Goal: Obtain resource: Download file/media

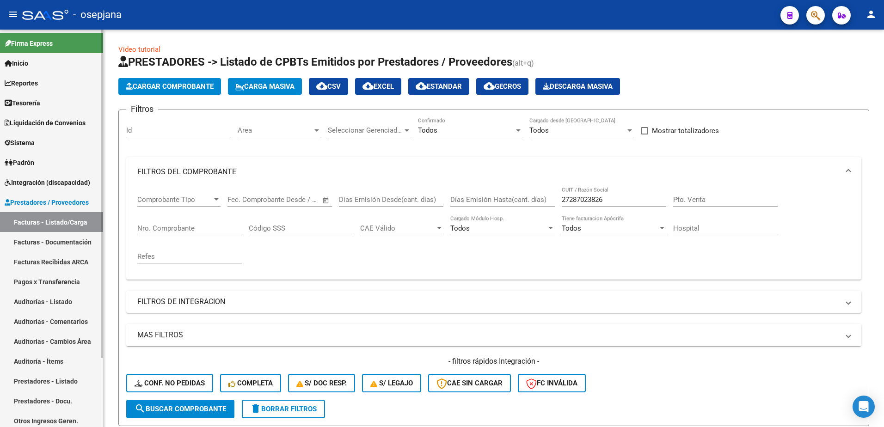
scroll to position [324, 0]
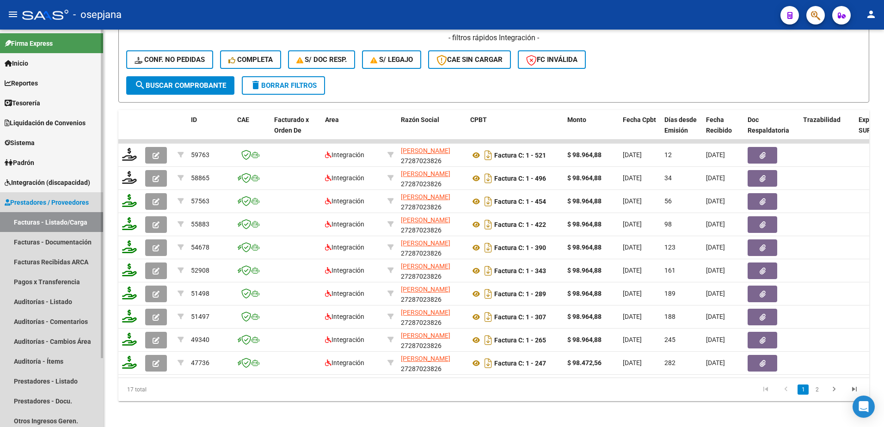
click at [72, 216] on link "Facturas - Listado/Carga" at bounding box center [51, 222] width 103 height 20
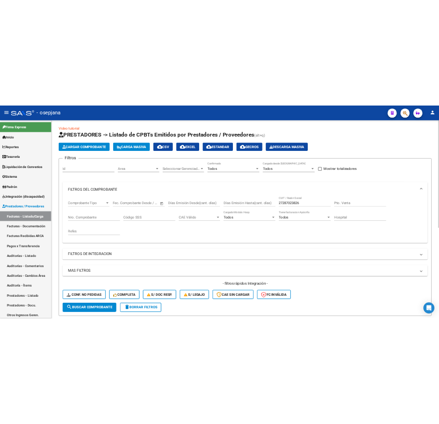
scroll to position [0, 0]
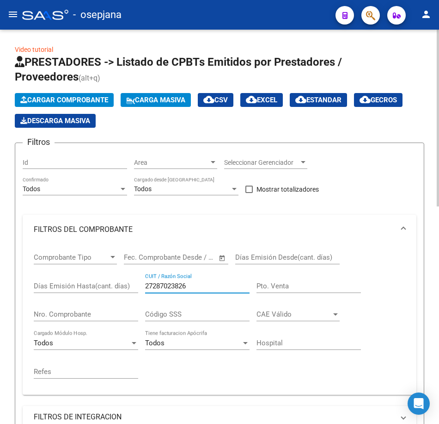
drag, startPoint x: 214, startPoint y: 286, endPoint x: 49, endPoint y: 275, distance: 165.5
click at [49, 275] on div "Comprobante Tipo Comprobante Tipo Fecha inicio – Fecha fin Fec. Comprobante Des…" at bounding box center [220, 315] width 372 height 143
paste input "51688740"
type input "27251688740"
click at [13, 12] on mat-icon "menu" at bounding box center [12, 14] width 11 height 11
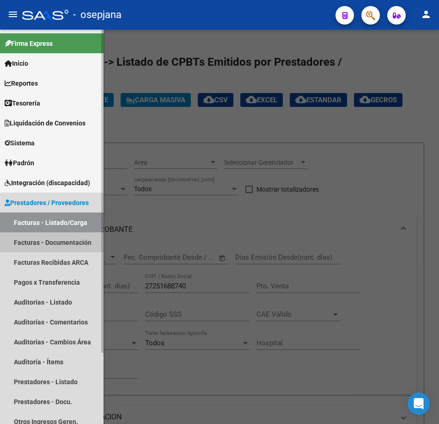
click at [62, 239] on link "Facturas - Documentación" at bounding box center [52, 242] width 104 height 20
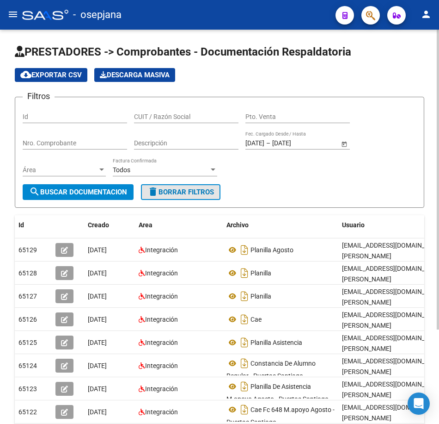
click at [206, 195] on span "delete Borrar Filtros" at bounding box center [181, 192] width 67 height 8
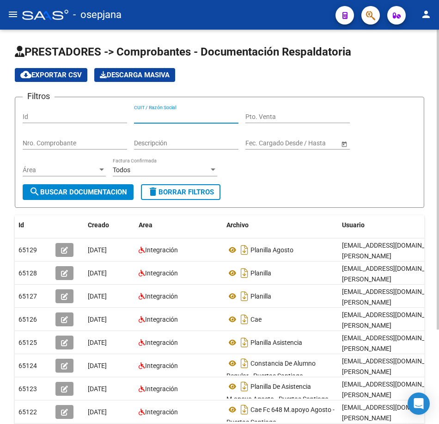
paste input "27251688740"
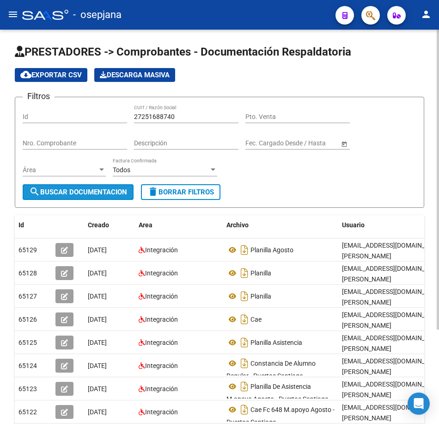
click at [100, 186] on button "search Buscar Documentacion" at bounding box center [78, 192] width 111 height 16
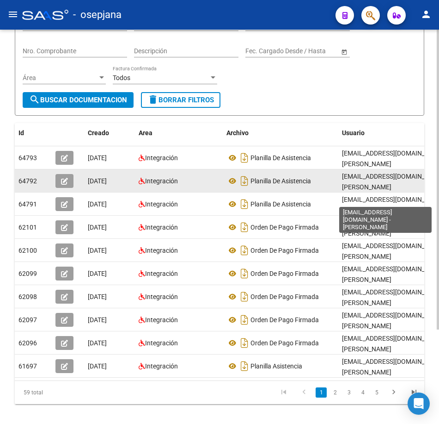
scroll to position [93, 0]
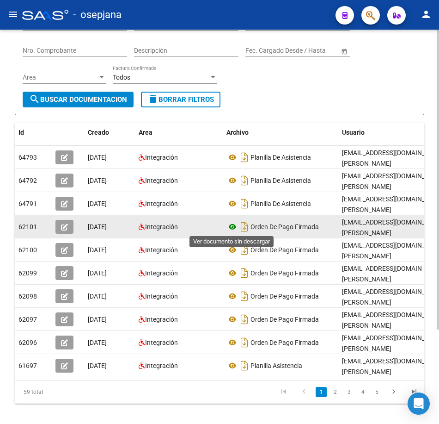
click at [235, 224] on icon at bounding box center [233, 226] width 12 height 11
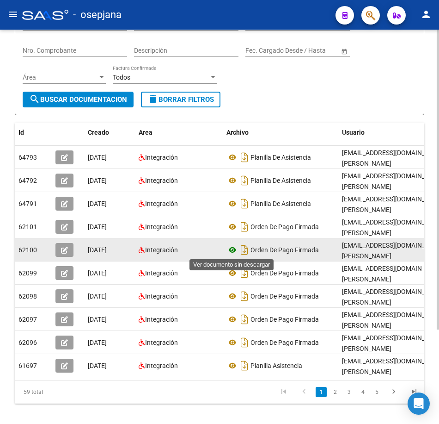
click at [235, 249] on icon at bounding box center [233, 249] width 12 height 11
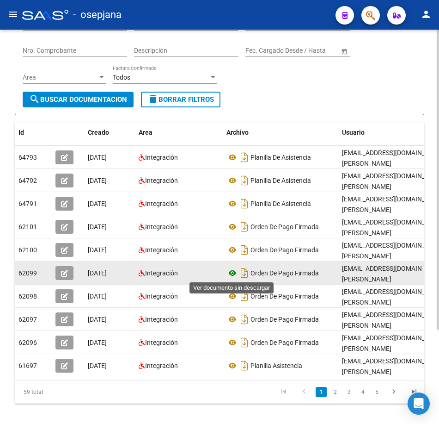
click at [229, 272] on icon at bounding box center [233, 272] width 12 height 11
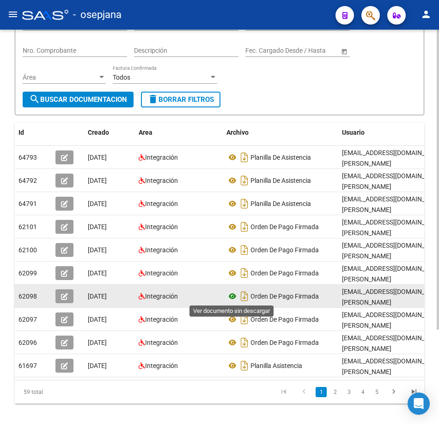
click at [230, 295] on icon at bounding box center [233, 295] width 12 height 11
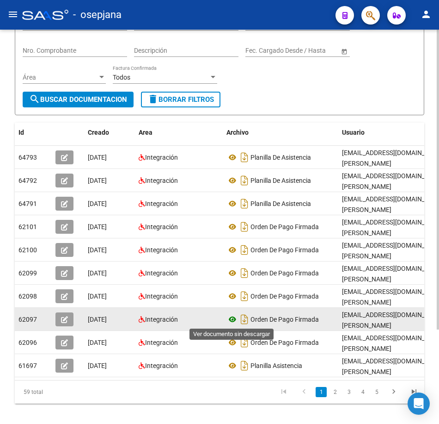
click at [230, 322] on icon at bounding box center [233, 319] width 12 height 11
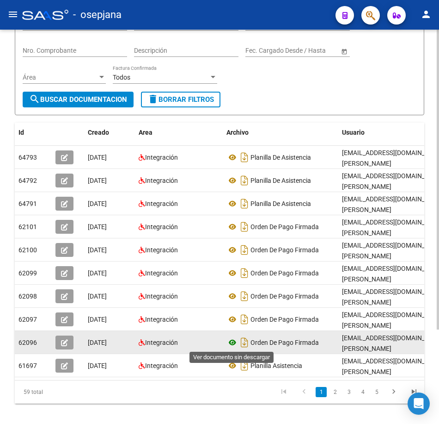
click at [232, 342] on icon at bounding box center [233, 342] width 12 height 11
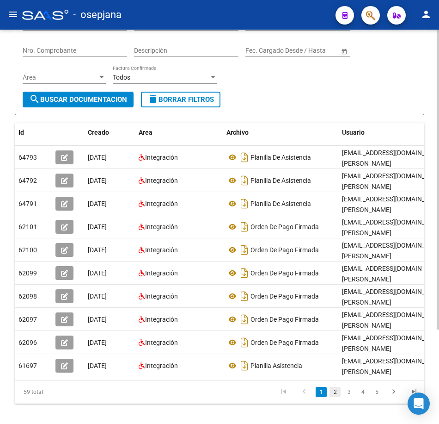
click at [334, 397] on link "2" at bounding box center [335, 392] width 11 height 10
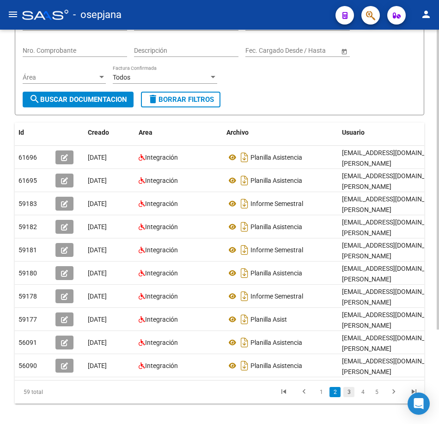
click at [349, 397] on link "3" at bounding box center [349, 392] width 11 height 10
click at [362, 397] on link "4" at bounding box center [363, 392] width 11 height 10
click at [364, 397] on link "5" at bounding box center [363, 392] width 11 height 10
click at [275, 95] on form "Filtros Id 27251688740 CUIT / Razón Social Pto. Venta Nro. Comprobante Descripc…" at bounding box center [220, 59] width 410 height 111
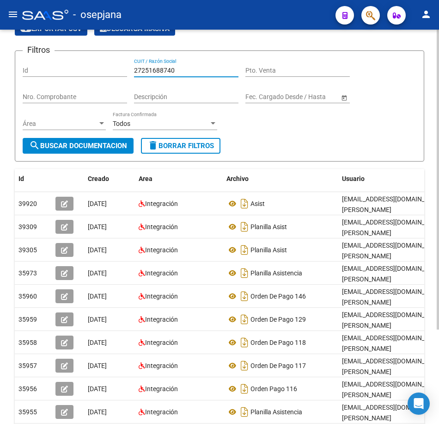
drag, startPoint x: 178, startPoint y: 68, endPoint x: 44, endPoint y: 54, distance: 134.3
click at [44, 58] on div "Filtros Id 27251688740 CUIT / Razón Social Pto. Venta Nro. Comprobante Descripc…" at bounding box center [220, 98] width 394 height 80
paste input "62407298"
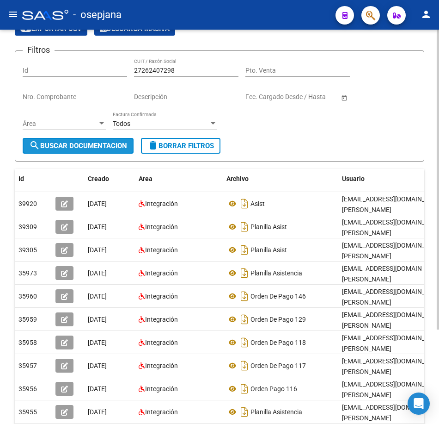
click at [107, 143] on span "search Buscar Documentacion" at bounding box center [78, 146] width 98 height 8
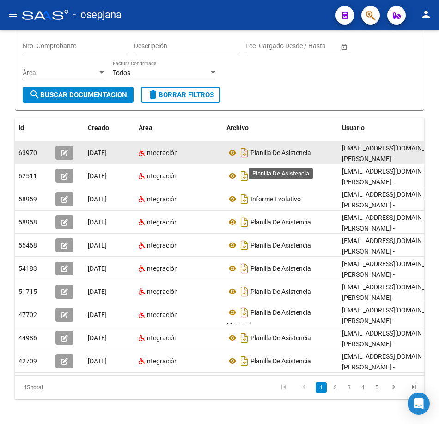
scroll to position [124, 0]
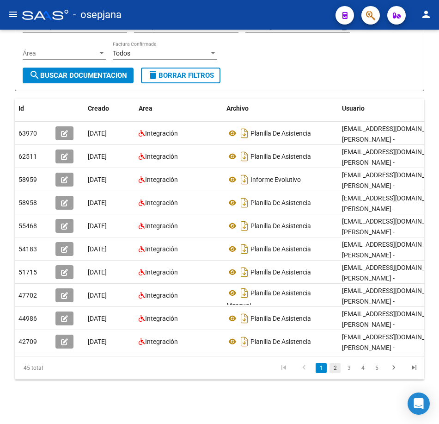
click at [333, 369] on link "2" at bounding box center [335, 368] width 11 height 10
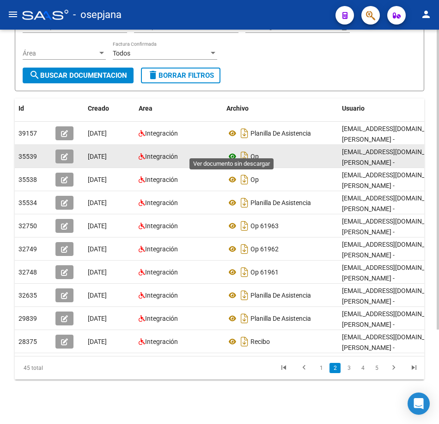
click at [235, 151] on icon at bounding box center [233, 156] width 12 height 11
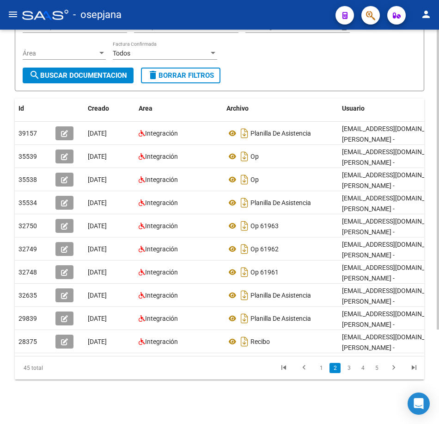
click at [302, 68] on form "Filtros Id 27262407298 CUIT / Razón Social Pto. Venta Nro. Comprobante Descripc…" at bounding box center [220, 35] width 410 height 111
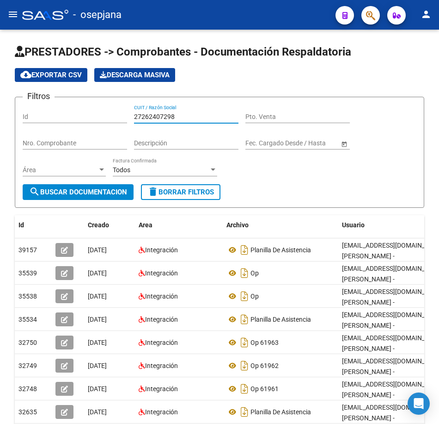
drag, startPoint x: 188, startPoint y: 116, endPoint x: -2, endPoint y: 105, distance: 190.9
click at [0, 105] on html "menu - osepjana person Firma Express Inicio Calendario SSS Instructivos Contact…" at bounding box center [219, 212] width 439 height 424
paste input "565851"
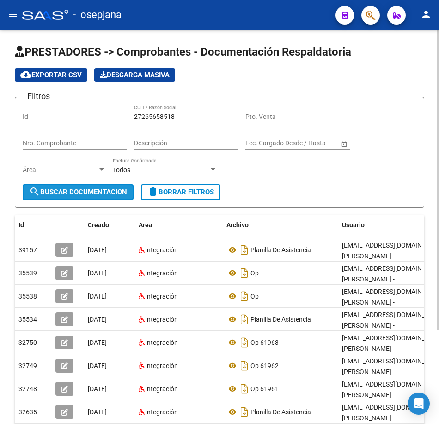
click at [98, 192] on span "search Buscar Documentacion" at bounding box center [78, 192] width 98 height 8
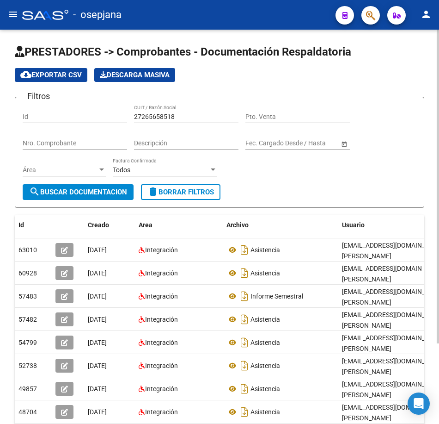
click at [385, 167] on div "Filtros Id 27265658518 CUIT / Razón Social Pto. Venta Nro. Comprobante Descripc…" at bounding box center [220, 145] width 394 height 80
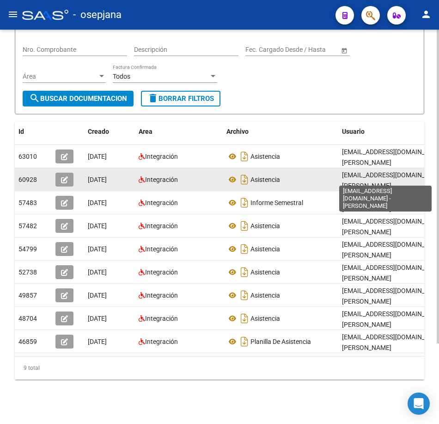
scroll to position [101, 0]
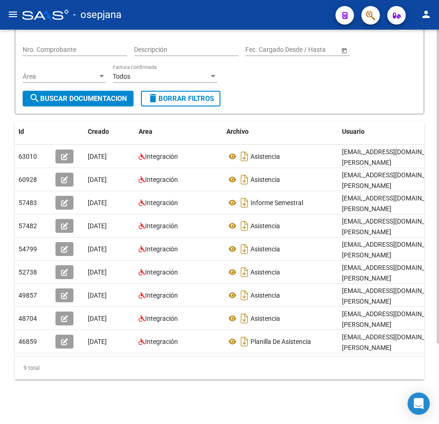
click at [321, 96] on form "Filtros Id 27265658518 CUIT / Razón Social Pto. Venta Nro. Comprobante Descripc…" at bounding box center [220, 58] width 410 height 111
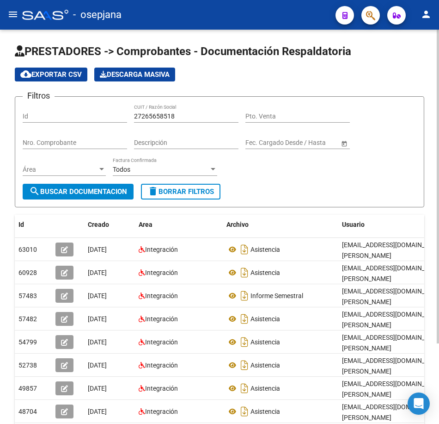
scroll to position [0, 0]
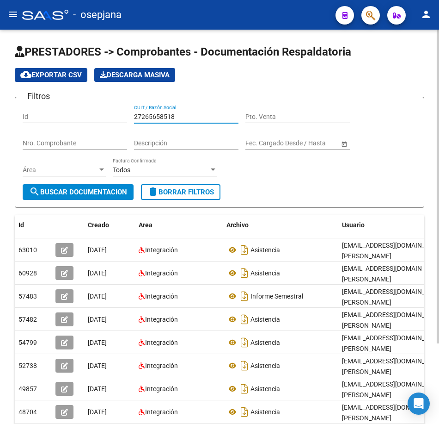
drag, startPoint x: 188, startPoint y: 116, endPoint x: 42, endPoint y: 91, distance: 148.3
click at [43, 105] on div "Filtros Id 27265658518 CUIT / Razón Social Pto. Venta Nro. Comprobante Descripc…" at bounding box center [220, 145] width 394 height 80
paste input "95630197"
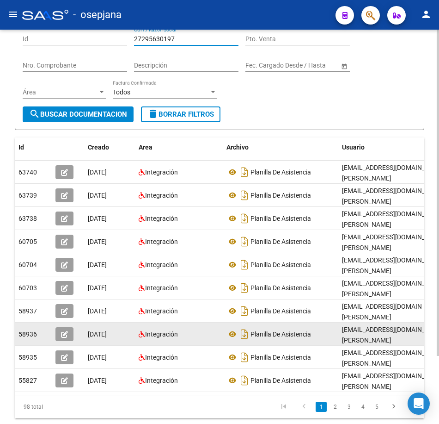
scroll to position [82, 0]
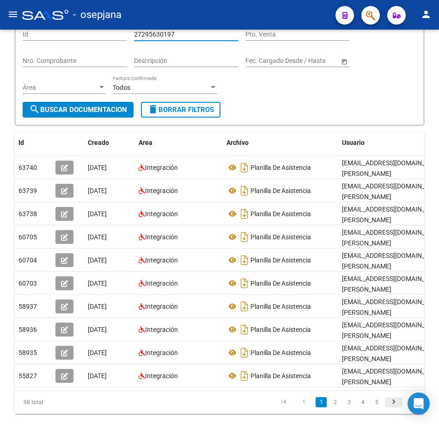
click at [393, 397] on icon "go to next page" at bounding box center [394, 402] width 12 height 11
click at [394, 397] on icon "go to next page" at bounding box center [394, 402] width 12 height 11
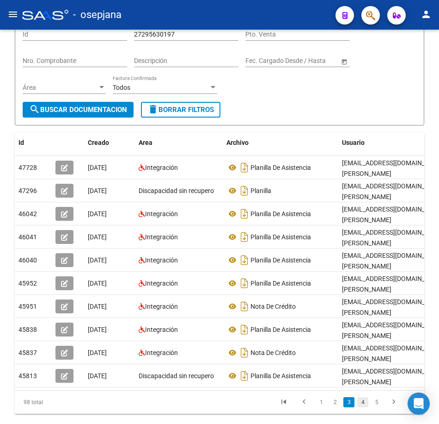
click at [366, 397] on link "4" at bounding box center [363, 402] width 11 height 10
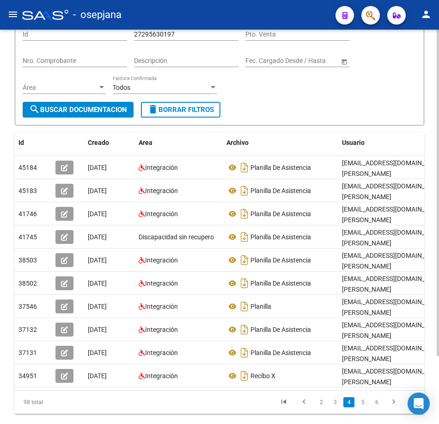
click at [268, 100] on div "Filtros Id 27295630197 CUIT / Razón Social Pto. Venta Nro. Comprobante Descripc…" at bounding box center [220, 62] width 394 height 80
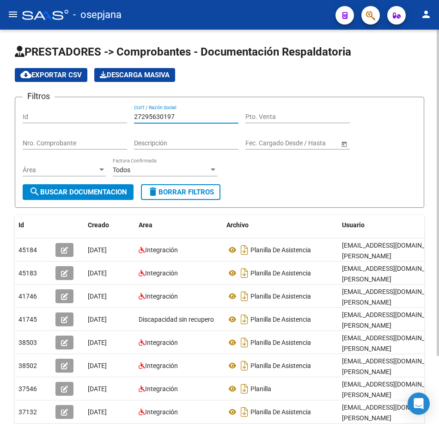
drag, startPoint x: 182, startPoint y: 114, endPoint x: 53, endPoint y: 108, distance: 129.2
click at [69, 110] on div "Filtros Id 27295630197 CUIT / Razón Social Pto. Venta Nro. Comprobante Descripc…" at bounding box center [220, 145] width 394 height 80
paste input "8020594"
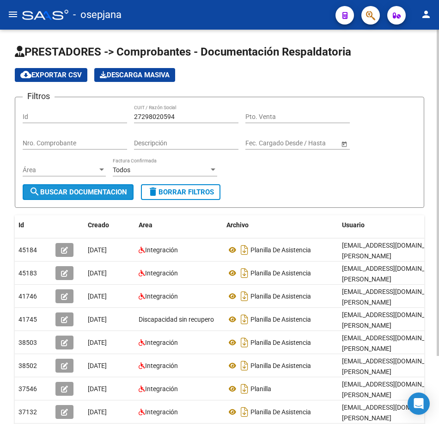
click at [105, 193] on span "search Buscar Documentacion" at bounding box center [78, 192] width 98 height 8
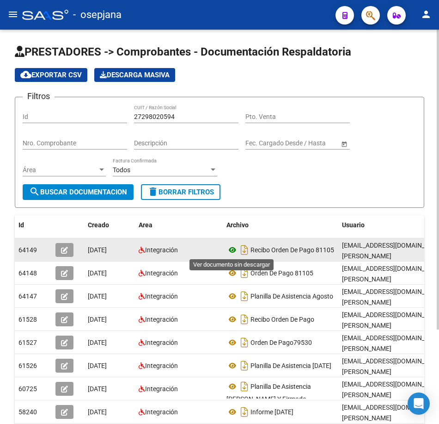
click at [231, 250] on icon at bounding box center [233, 249] width 12 height 11
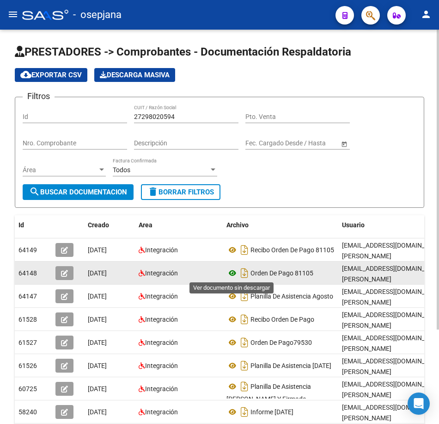
click at [229, 273] on icon at bounding box center [233, 272] width 12 height 11
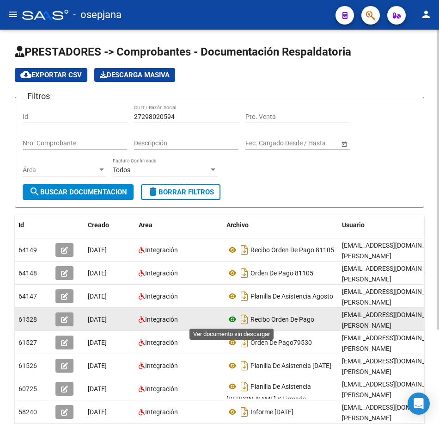
click at [230, 317] on icon at bounding box center [233, 319] width 12 height 11
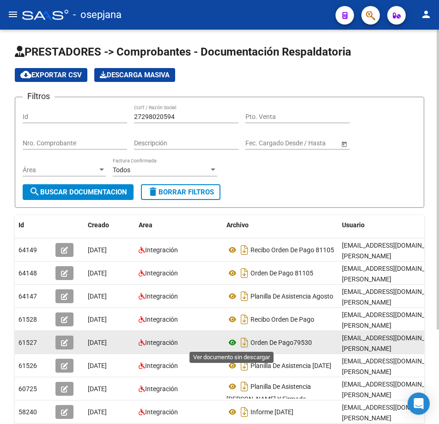
click at [232, 340] on icon at bounding box center [233, 342] width 12 height 11
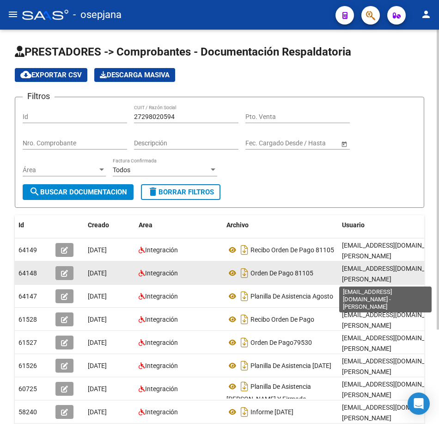
scroll to position [1, 0]
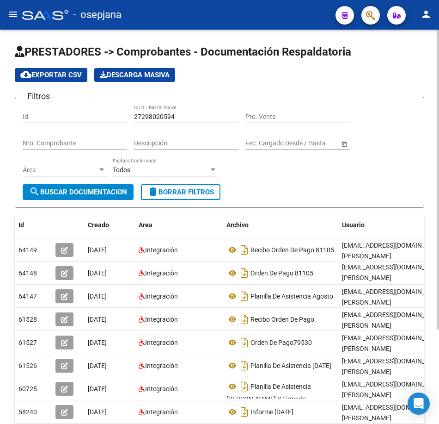
click at [345, 192] on form "Filtros Id 27298020594 CUIT / Razón Social Pto. Venta Nro. Comprobante Descripc…" at bounding box center [220, 152] width 410 height 111
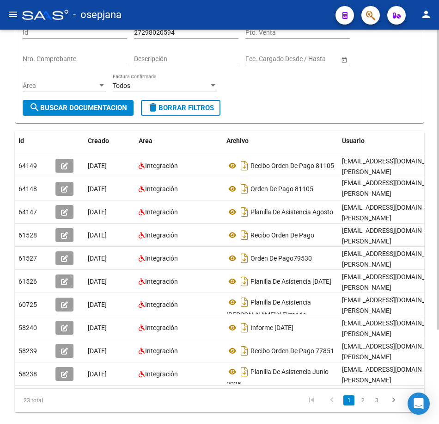
scroll to position [93, 0]
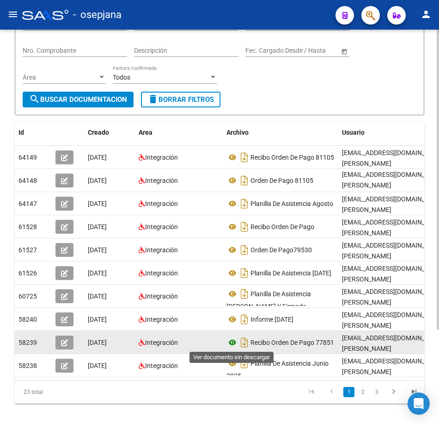
click at [235, 341] on icon at bounding box center [233, 342] width 12 height 11
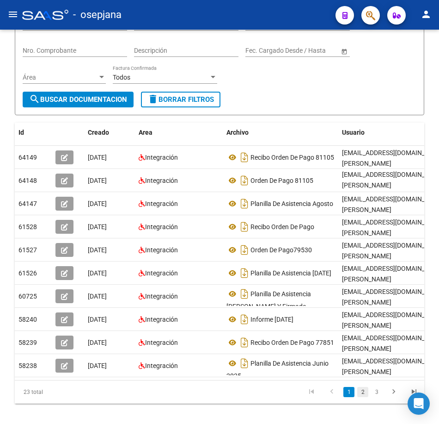
click at [362, 397] on link "2" at bounding box center [363, 392] width 11 height 10
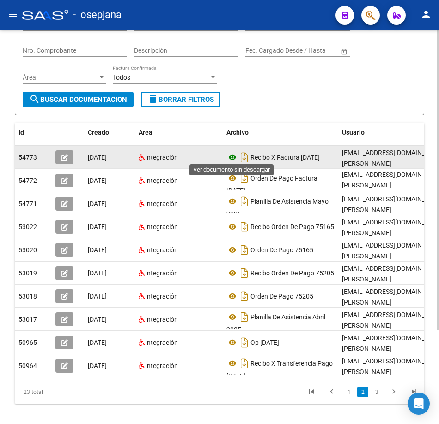
click at [230, 154] on icon at bounding box center [233, 157] width 12 height 11
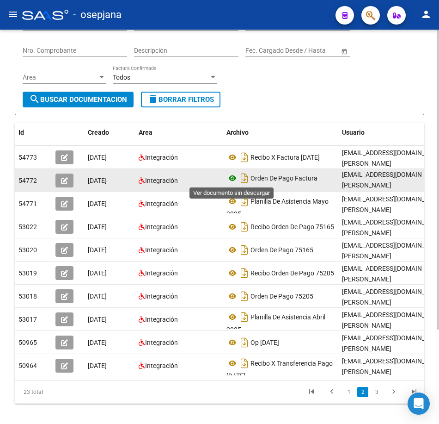
click at [231, 176] on icon at bounding box center [233, 178] width 12 height 11
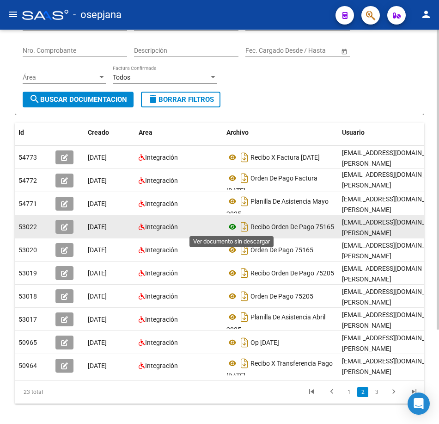
click at [235, 225] on icon at bounding box center [233, 226] width 12 height 11
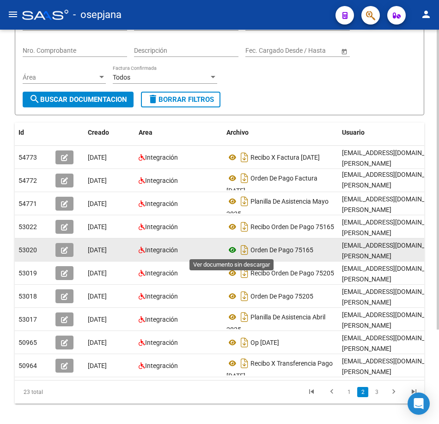
click at [234, 249] on icon at bounding box center [233, 249] width 12 height 11
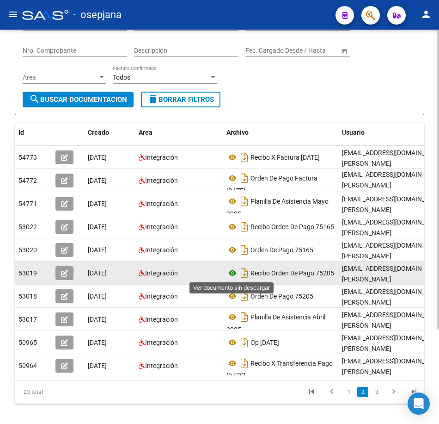
click at [232, 271] on icon at bounding box center [233, 272] width 12 height 11
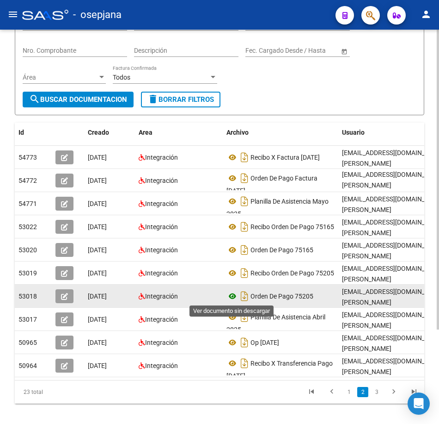
click at [231, 295] on icon at bounding box center [233, 295] width 12 height 11
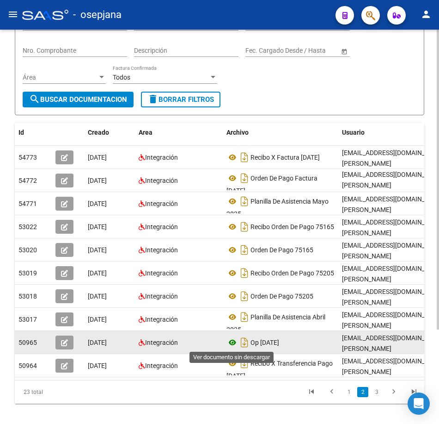
click at [232, 341] on icon at bounding box center [233, 342] width 12 height 11
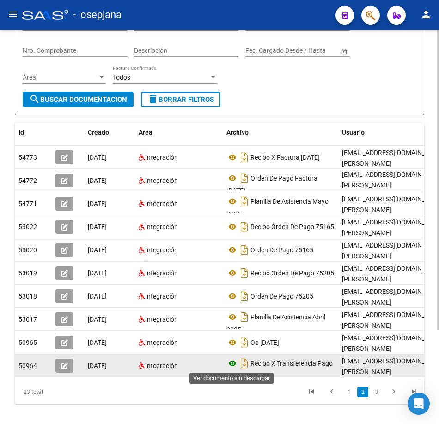
click at [232, 363] on icon at bounding box center [233, 363] width 12 height 11
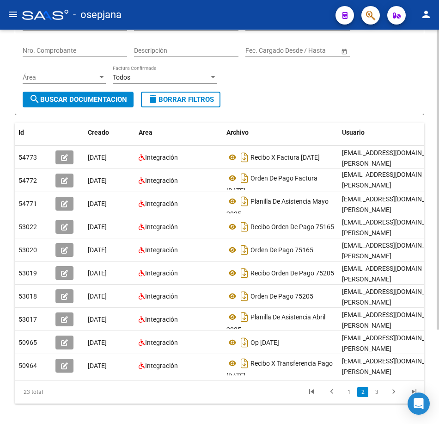
click at [304, 76] on div "Filtros Id 27298020594 CUIT / Razón Social Pto. Venta Nro. Comprobante Descripc…" at bounding box center [220, 52] width 394 height 80
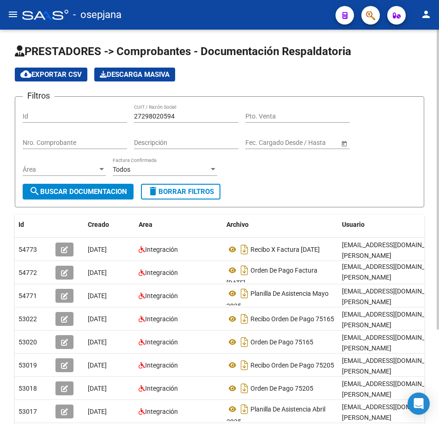
scroll to position [0, 0]
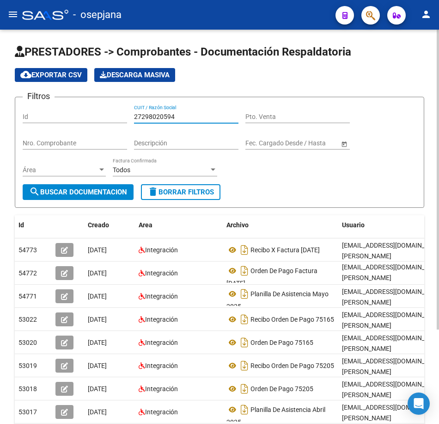
drag, startPoint x: 189, startPoint y: 117, endPoint x: 70, endPoint y: 93, distance: 120.6
click at [70, 93] on app-list-header "PRESTADORES -> Comprobantes - Documentación Respaldatoria cloud_download Export…" at bounding box center [220, 125] width 410 height 163
paste input "302109317"
click at [118, 196] on span "search Buscar Documentacion" at bounding box center [78, 192] width 98 height 8
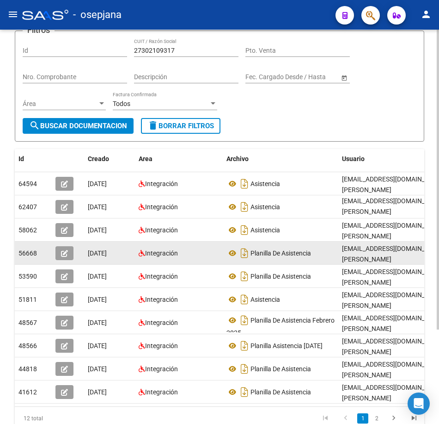
scroll to position [93, 0]
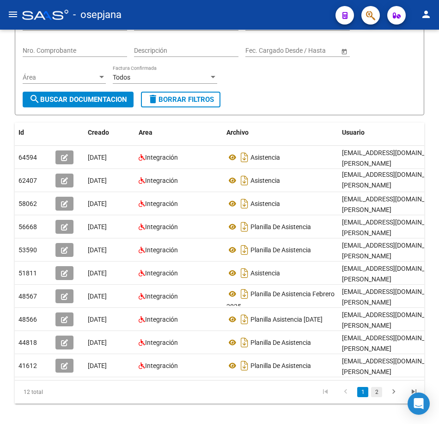
click at [377, 397] on link "2" at bounding box center [376, 392] width 11 height 10
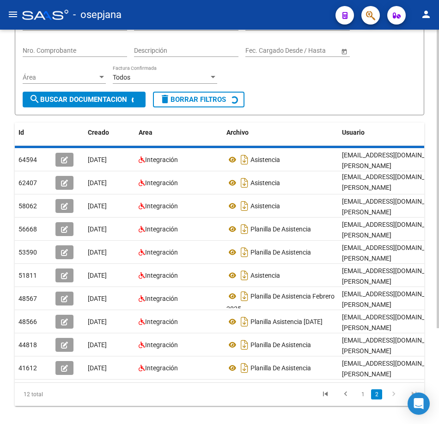
scroll to position [0, 0]
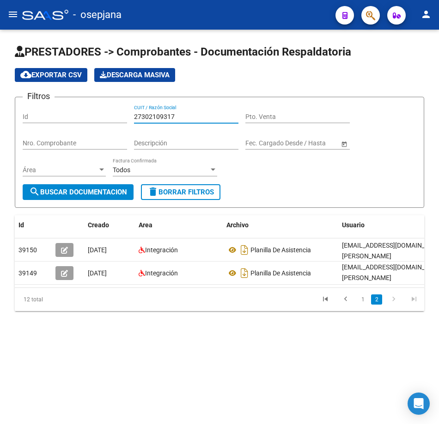
drag, startPoint x: 184, startPoint y: 116, endPoint x: 23, endPoint y: 101, distance: 162.1
click at [23, 105] on div "Filtros Id 27302109317 CUIT / Razón Social Pto. Venta Nro. Comprobante Descripc…" at bounding box center [220, 145] width 394 height 80
paste input "3149444"
click at [78, 194] on span "search Buscar Documentacion" at bounding box center [78, 192] width 98 height 8
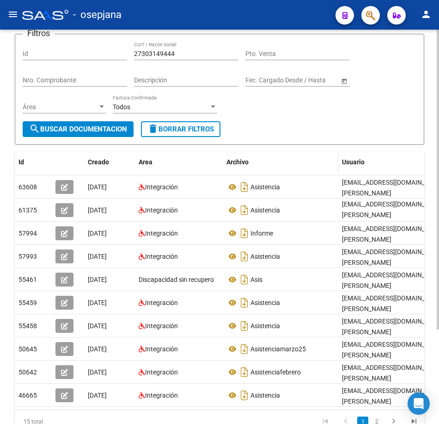
scroll to position [93, 0]
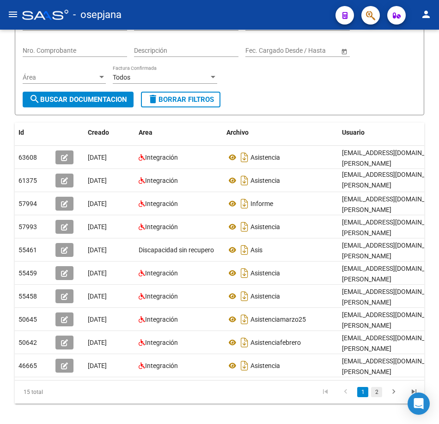
click at [377, 397] on link "2" at bounding box center [376, 392] width 11 height 10
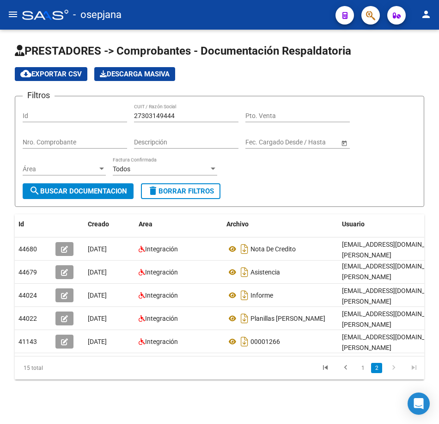
scroll to position [8, 0]
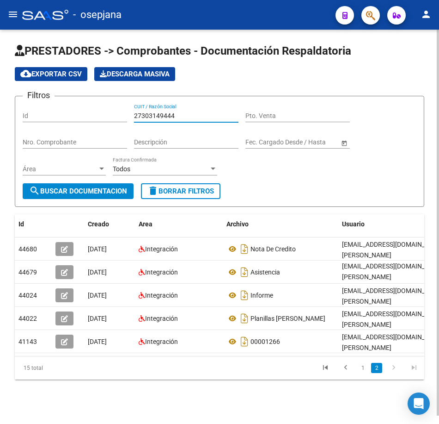
drag, startPoint x: 188, startPoint y: 107, endPoint x: 57, endPoint y: 97, distance: 131.3
click at [57, 104] on div "Filtros Id 27303149444 CUIT / Razón Social Pto. Venta Nro. Comprobante Descripc…" at bounding box center [220, 144] width 394 height 80
paste input "2299486"
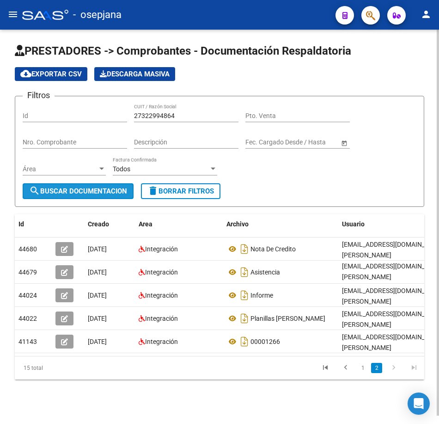
click at [91, 187] on span "search Buscar Documentacion" at bounding box center [78, 191] width 98 height 8
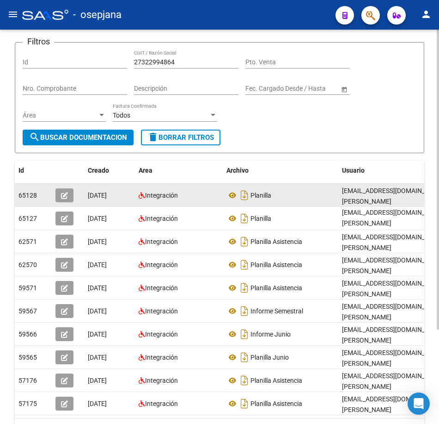
scroll to position [124, 0]
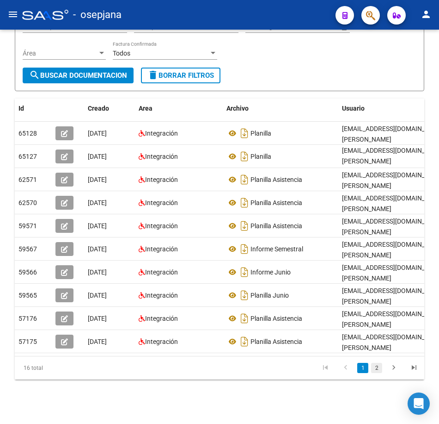
click at [378, 369] on link "2" at bounding box center [376, 368] width 11 height 10
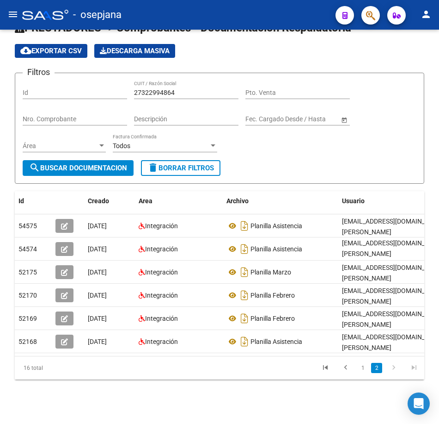
scroll to position [31, 0]
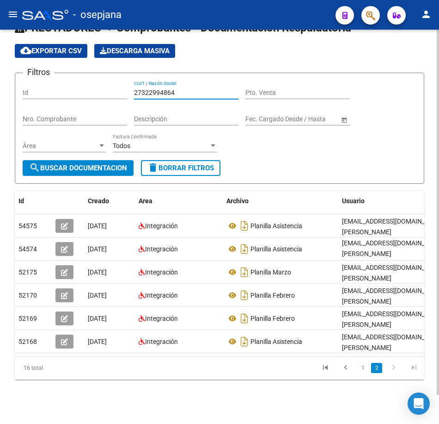
drag, startPoint x: 183, startPoint y: 85, endPoint x: 45, endPoint y: 69, distance: 138.7
click at [45, 80] on div "Filtros Id 27322994864 CUIT / Razón Social Pto. Venta Nro. Comprobante Descripc…" at bounding box center [220, 120] width 394 height 80
paste input "3093941"
click at [109, 164] on span "search Buscar Documentacion" at bounding box center [78, 168] width 98 height 8
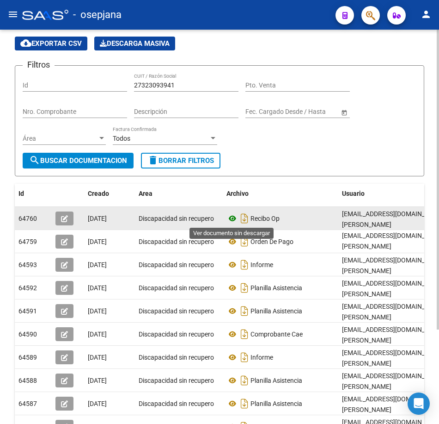
click at [233, 217] on icon at bounding box center [233, 218] width 12 height 11
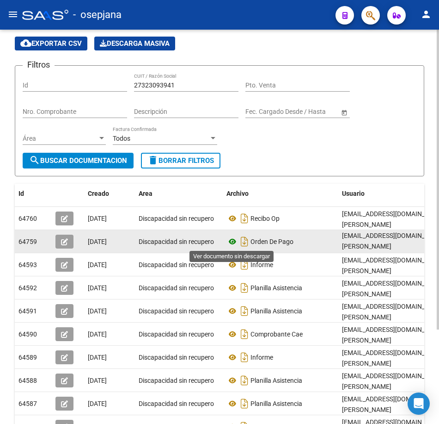
click at [232, 241] on icon at bounding box center [233, 241] width 12 height 11
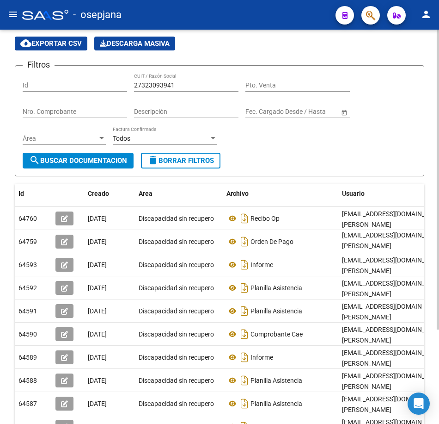
click at [305, 161] on form "Filtros Id 27323093941 CUIT / Razón Social Pto. Venta Nro. Comprobante Descripc…" at bounding box center [220, 120] width 410 height 111
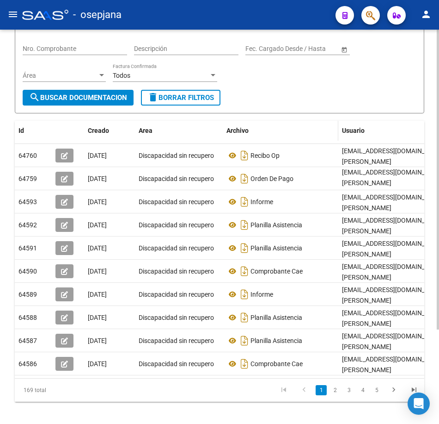
scroll to position [124, 0]
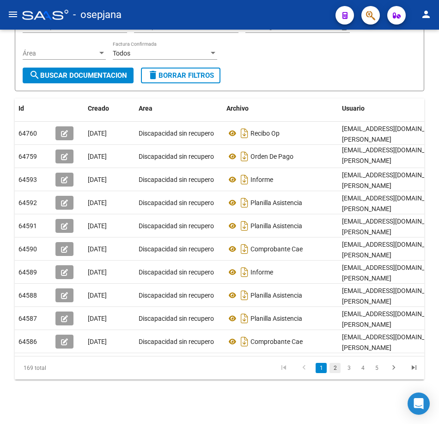
click at [336, 370] on link "2" at bounding box center [335, 368] width 11 height 10
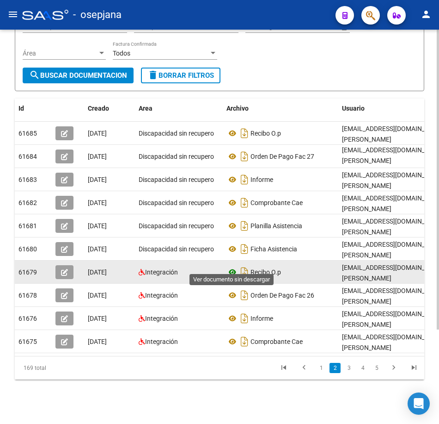
click at [230, 266] on icon at bounding box center [233, 271] width 12 height 11
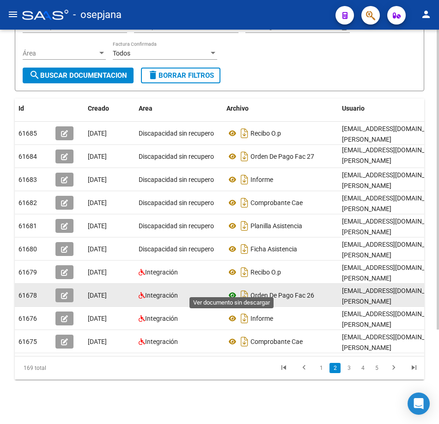
click at [233, 290] on icon at bounding box center [233, 295] width 12 height 11
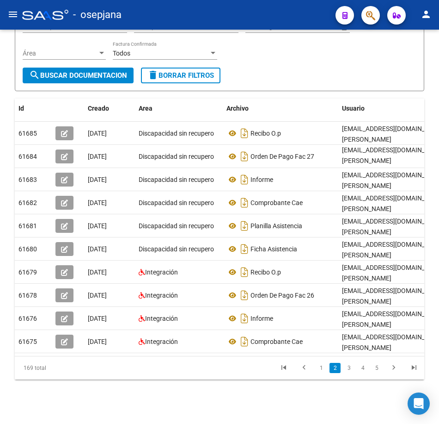
click at [351, 373] on li "3" at bounding box center [349, 368] width 14 height 16
click at [350, 370] on link "3" at bounding box center [349, 368] width 11 height 10
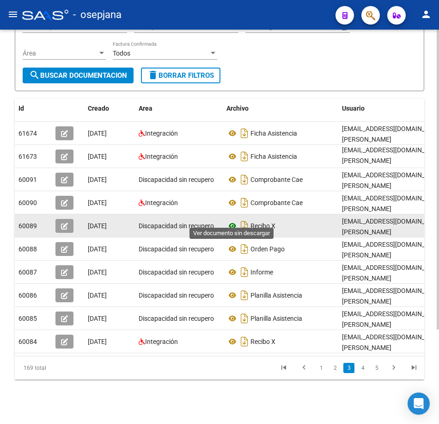
click at [233, 220] on icon at bounding box center [233, 225] width 12 height 11
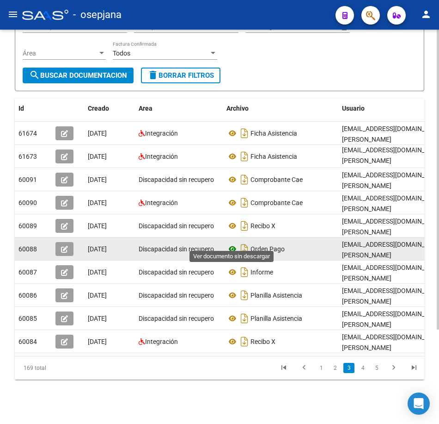
click at [232, 243] on icon at bounding box center [233, 248] width 12 height 11
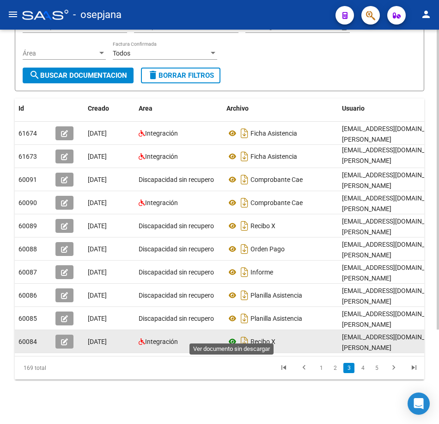
click at [233, 336] on icon at bounding box center [233, 341] width 12 height 11
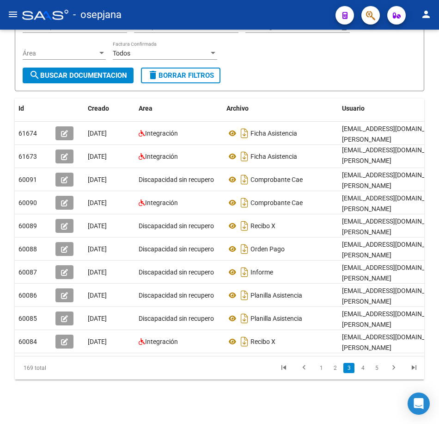
click at [365, 368] on link "4" at bounding box center [363, 368] width 11 height 10
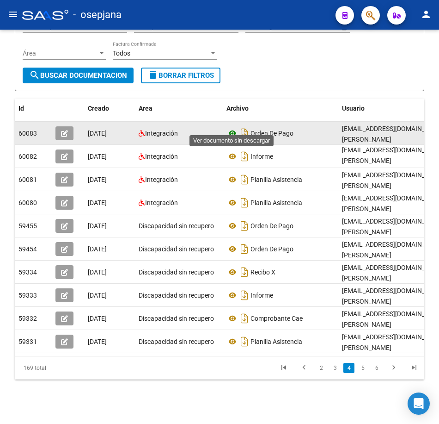
click at [233, 128] on icon at bounding box center [233, 133] width 12 height 11
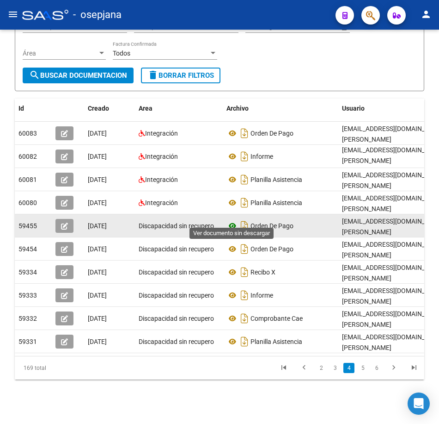
click at [232, 220] on icon at bounding box center [233, 225] width 12 height 11
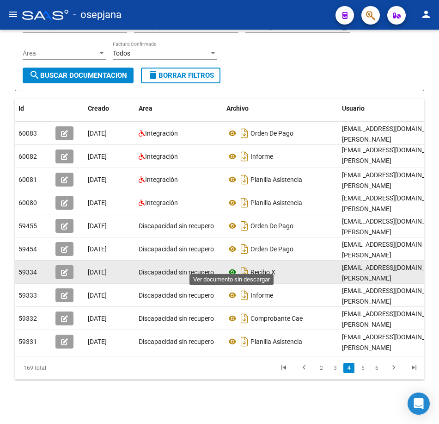
click at [233, 266] on icon at bounding box center [233, 271] width 12 height 11
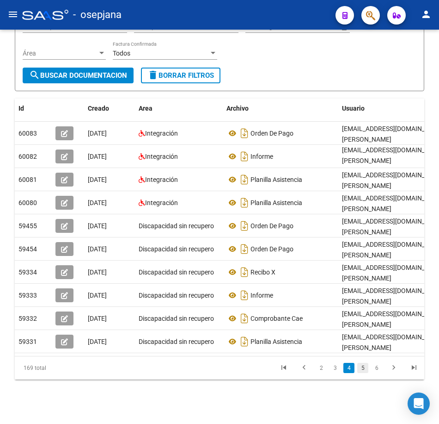
click at [366, 370] on link "5" at bounding box center [363, 368] width 11 height 10
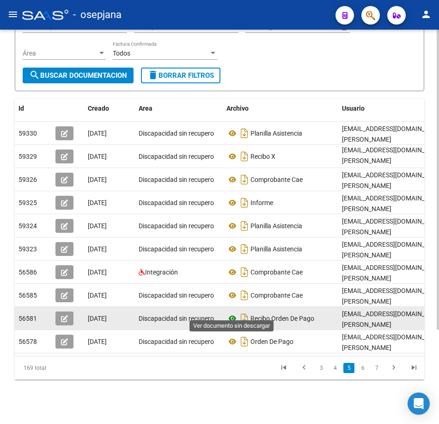
click at [231, 313] on icon at bounding box center [233, 318] width 12 height 11
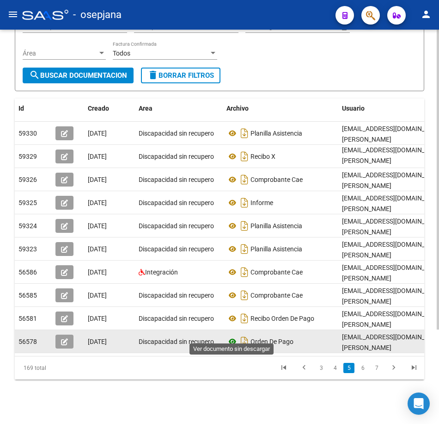
click at [231, 336] on icon at bounding box center [233, 341] width 12 height 11
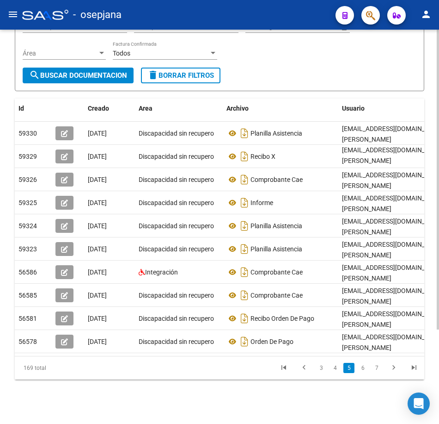
click at [316, 84] on div "PRESTADORES -> Comprobantes - Documentación Respaldatoria cloud_download Export…" at bounding box center [220, 153] width 410 height 451
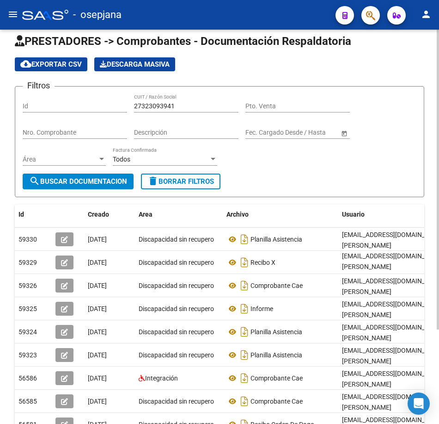
scroll to position [0, 0]
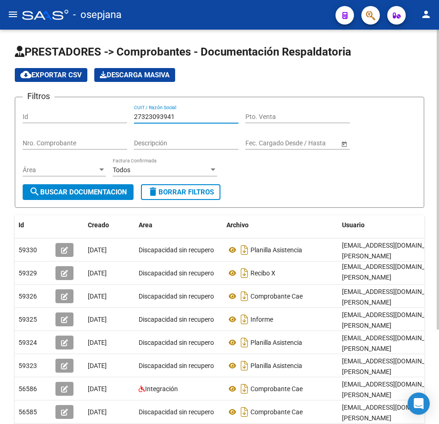
drag, startPoint x: 182, startPoint y: 118, endPoint x: 1, endPoint y: 106, distance: 181.3
click at [6, 107] on div "PRESTADORES -> Comprobantes - Documentación Respaldatoria cloud_download Export…" at bounding box center [219, 285] width 439 height 511
paste input "36435450"
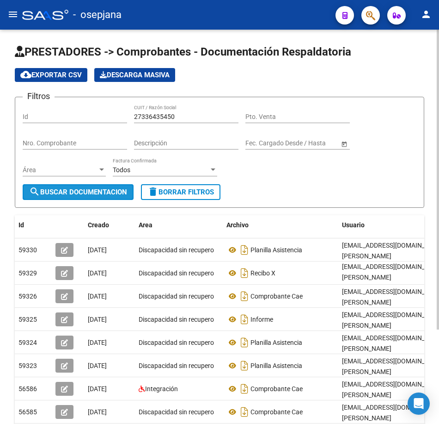
click at [103, 197] on button "search Buscar Documentacion" at bounding box center [78, 192] width 111 height 16
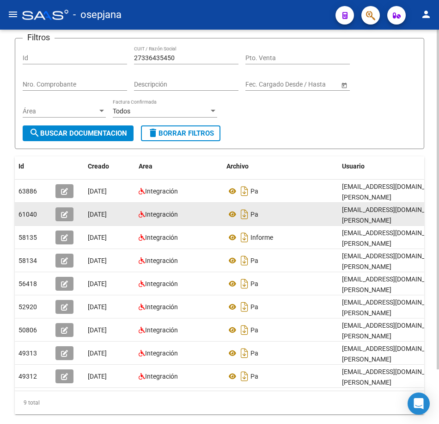
scroll to position [63, 0]
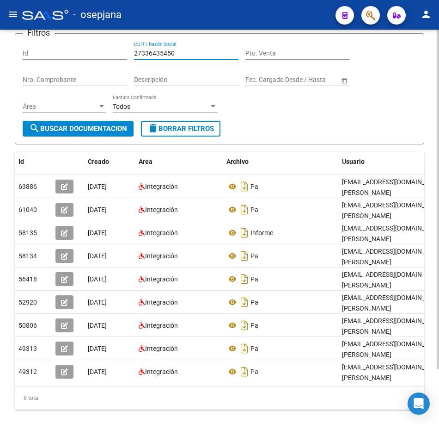
drag, startPoint x: 184, startPoint y: 53, endPoint x: 16, endPoint y: 36, distance: 169.2
click at [16, 36] on app-list-header "PRESTADORES -> Comprobantes - Documentación Respaldatoria cloud_download Export…" at bounding box center [220, 62] width 410 height 163
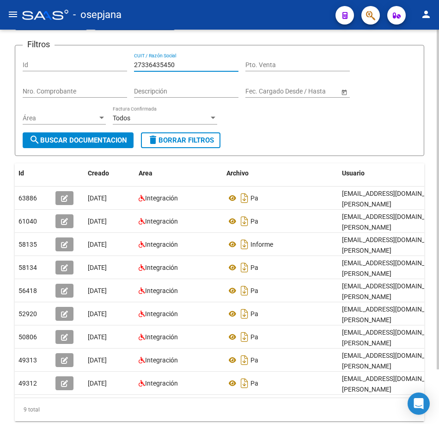
paste input "516847"
click at [114, 136] on span "search Buscar Documentacion" at bounding box center [78, 140] width 98 height 8
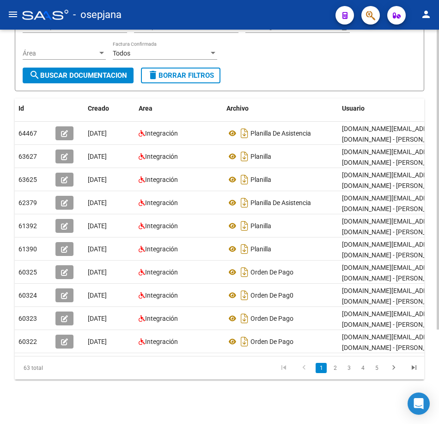
scroll to position [124, 0]
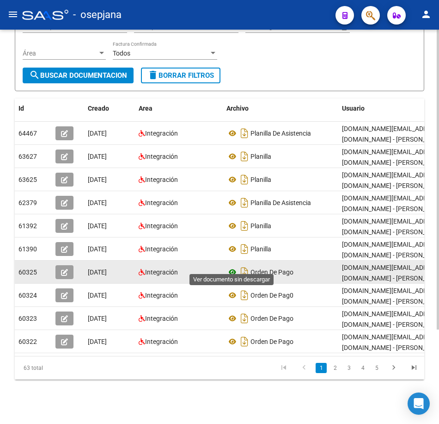
click at [232, 266] on icon at bounding box center [233, 271] width 12 height 11
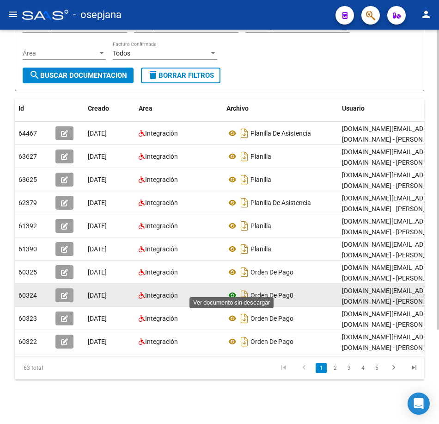
click at [234, 290] on icon at bounding box center [233, 295] width 12 height 11
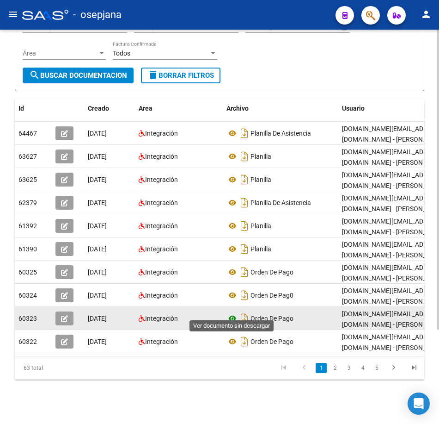
click at [232, 313] on icon at bounding box center [233, 318] width 12 height 11
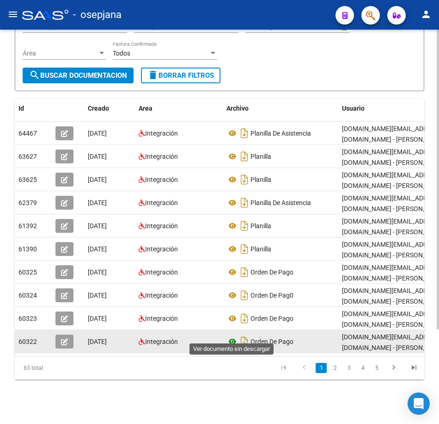
click at [231, 336] on icon at bounding box center [233, 341] width 12 height 11
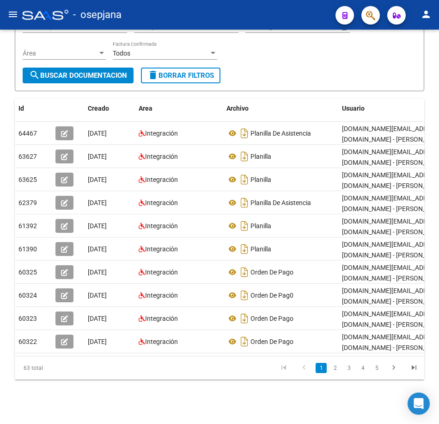
click at [334, 370] on link "2" at bounding box center [335, 368] width 11 height 10
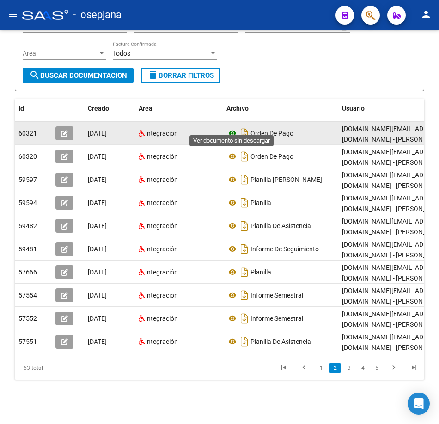
click at [236, 128] on icon at bounding box center [233, 133] width 12 height 11
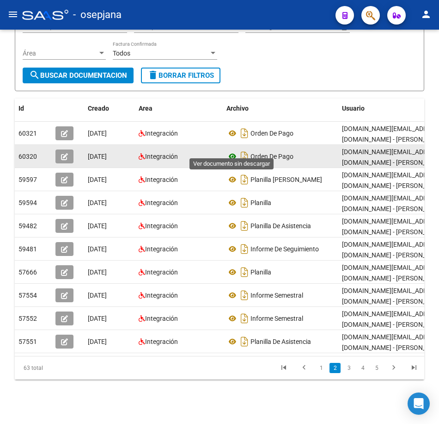
click at [232, 151] on icon at bounding box center [233, 156] width 12 height 11
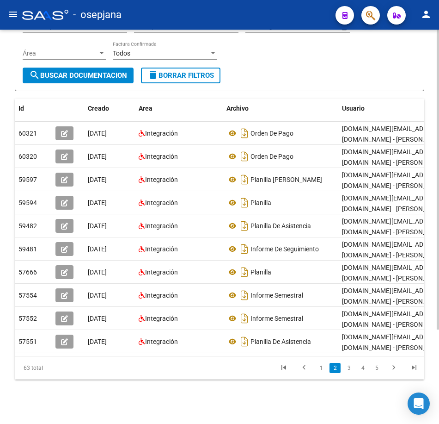
click at [345, 368] on link "3" at bounding box center [349, 368] width 11 height 10
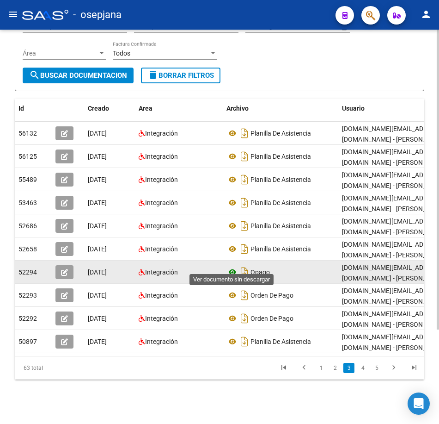
click at [231, 266] on icon at bounding box center [233, 271] width 12 height 11
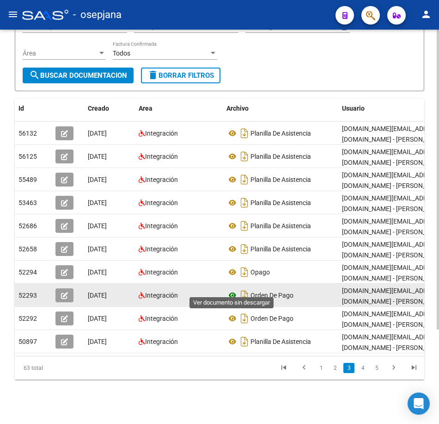
click at [232, 290] on icon at bounding box center [233, 295] width 12 height 11
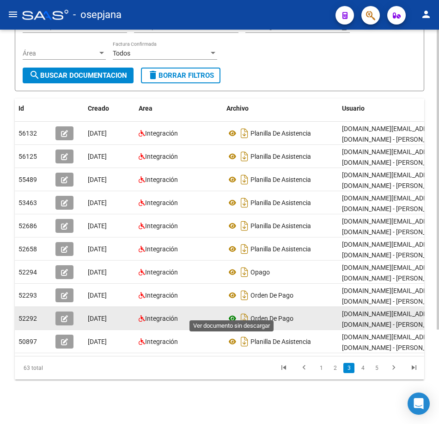
click at [234, 313] on icon at bounding box center [233, 318] width 12 height 11
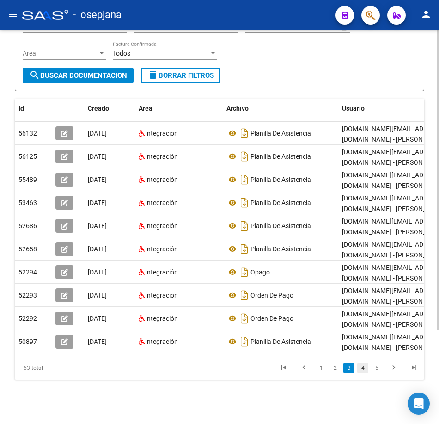
click at [360, 367] on link "4" at bounding box center [363, 368] width 11 height 10
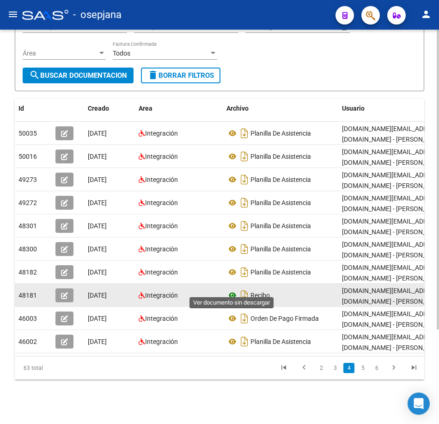
click at [232, 290] on icon at bounding box center [233, 295] width 12 height 11
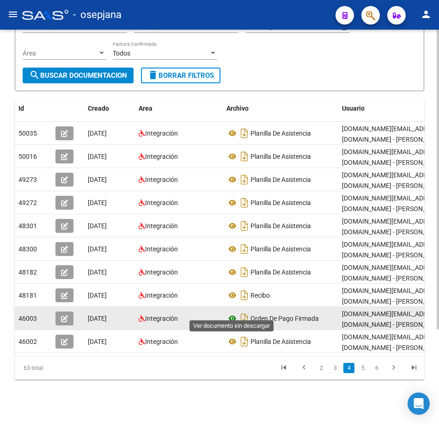
click at [234, 313] on icon at bounding box center [233, 318] width 12 height 11
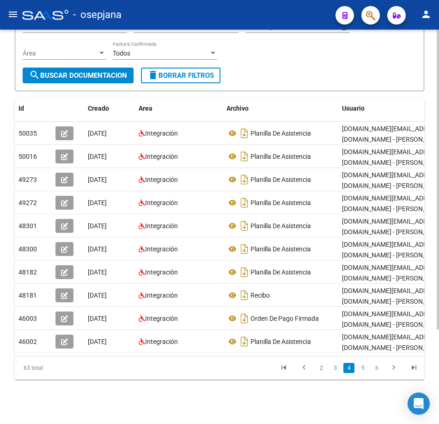
click at [292, 74] on form "Filtros Id 27351684750 CUIT / Razón Social Pto. Venta Nro. Comprobante Descripc…" at bounding box center [220, 35] width 410 height 111
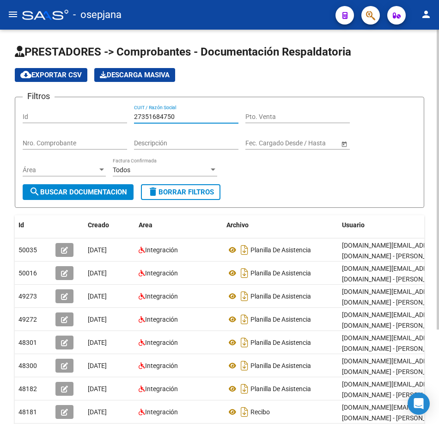
drag, startPoint x: 188, startPoint y: 114, endPoint x: 29, endPoint y: 90, distance: 160.5
click at [35, 105] on div "Filtros Id 27351684750 CUIT / Razón Social Pto. Venta Nro. Comprobante Descripc…" at bounding box center [220, 145] width 394 height 80
paste input "7560816"
click at [68, 196] on span "search Buscar Documentacion" at bounding box center [78, 192] width 98 height 8
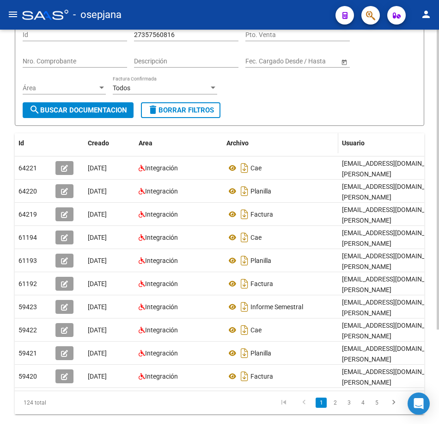
scroll to position [124, 0]
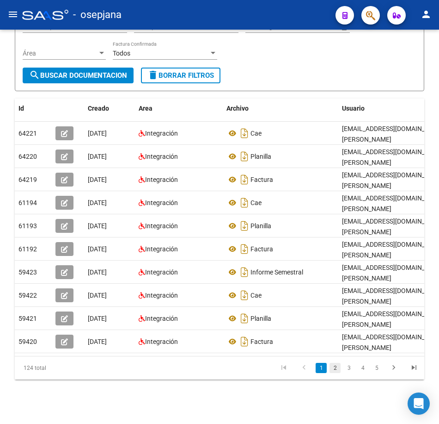
click at [336, 368] on link "2" at bounding box center [335, 368] width 11 height 10
click at [395, 370] on icon "go to next page" at bounding box center [394, 368] width 12 height 11
click at [352, 69] on form "Filtros Id 27357560816 CUIT / Razón Social Pto. Venta Nro. Comprobante Descripc…" at bounding box center [220, 35] width 410 height 111
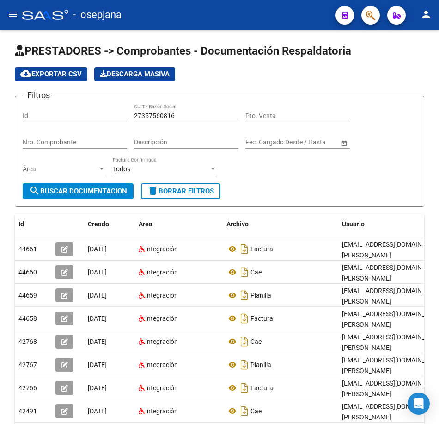
scroll to position [0, 0]
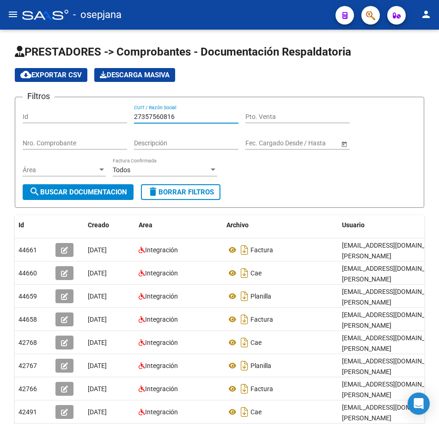
drag, startPoint x: 178, startPoint y: 117, endPoint x: 39, endPoint y: 105, distance: 139.4
click at [39, 105] on div "Filtros Id 27357560816 CUIT / Razón Social Pto. Venta Nro. Comprobante Descripc…" at bounding box center [220, 145] width 394 height 80
paste input "64136809"
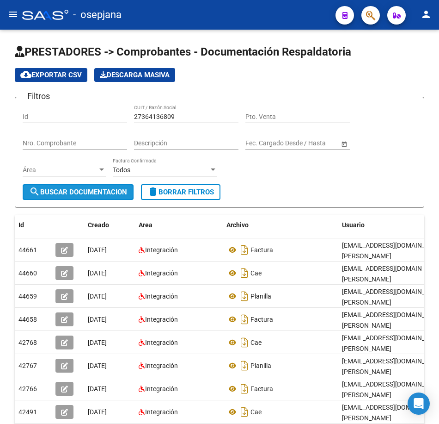
click at [102, 193] on span "search Buscar Documentacion" at bounding box center [78, 192] width 98 height 8
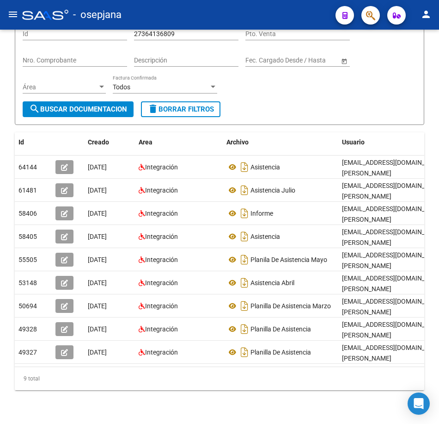
scroll to position [93, 0]
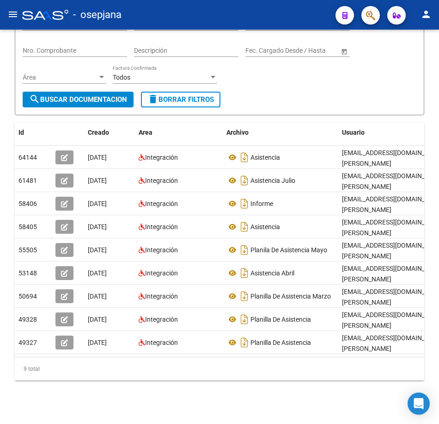
click at [284, 63] on div "Fecha inicio – Fecha fin Fec. Cargado Desde / Hasta" at bounding box center [298, 51] width 105 height 26
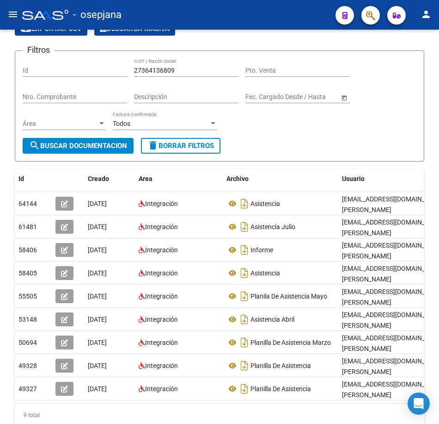
scroll to position [0, 0]
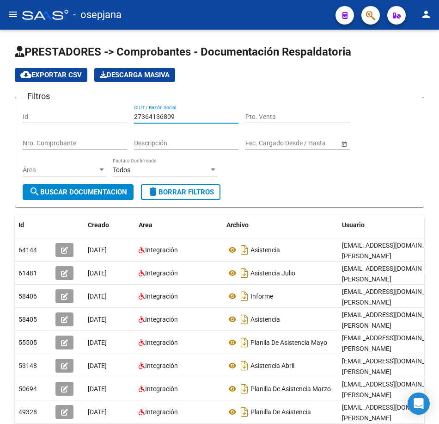
drag, startPoint x: 184, startPoint y: 115, endPoint x: 44, endPoint y: 104, distance: 139.7
click at [43, 105] on div "Filtros Id 27364136809 CUIT / Razón Social Pto. Venta Nro. Comprobante Descripc…" at bounding box center [220, 145] width 394 height 80
paste input "6862256"
click at [117, 191] on span "search Buscar Documentacion" at bounding box center [78, 192] width 98 height 8
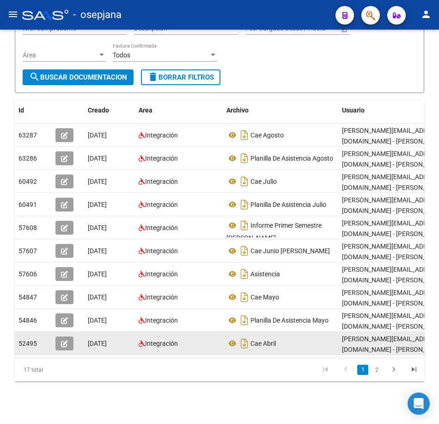
scroll to position [124, 0]
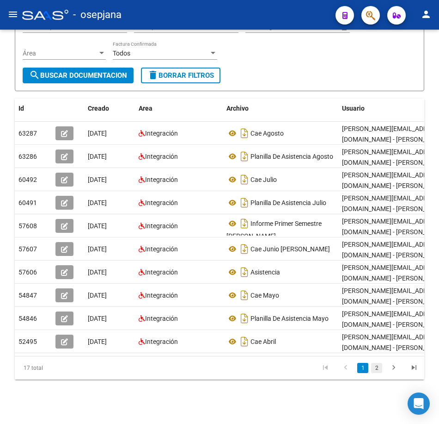
click at [378, 371] on link "2" at bounding box center [376, 368] width 11 height 10
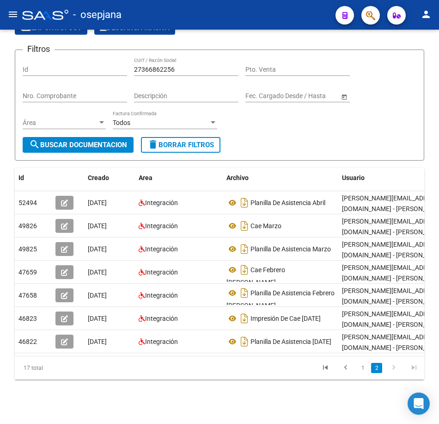
scroll to position [55, 0]
click at [280, 117] on div "Filtros Id 27366862256 CUIT / Razón Social Pto. Venta Nro. Comprobante Descripc…" at bounding box center [220, 97] width 394 height 80
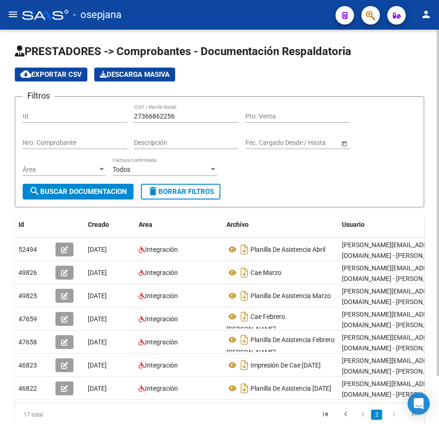
scroll to position [0, 0]
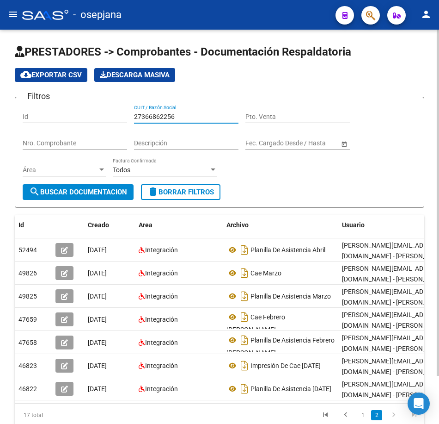
drag, startPoint x: 188, startPoint y: 117, endPoint x: 63, endPoint y: 107, distance: 124.8
click at [65, 110] on div "Filtros Id 27366862256 CUIT / Razón Social Pto. Venta Nro. Comprobante Descripc…" at bounding box center [220, 145] width 394 height 80
paste input "9918600"
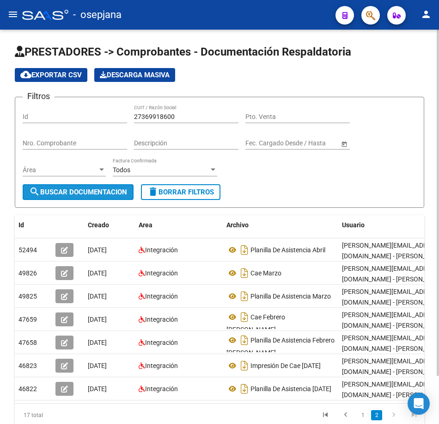
click at [107, 191] on span "search Buscar Documentacion" at bounding box center [78, 192] width 98 height 8
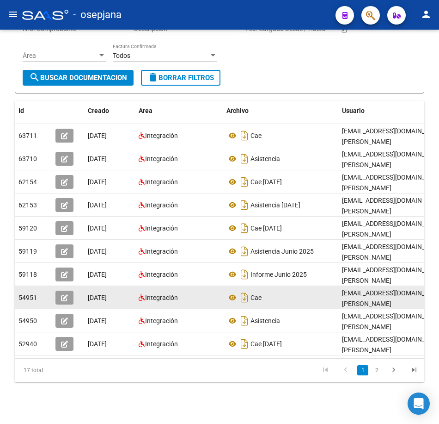
scroll to position [124, 0]
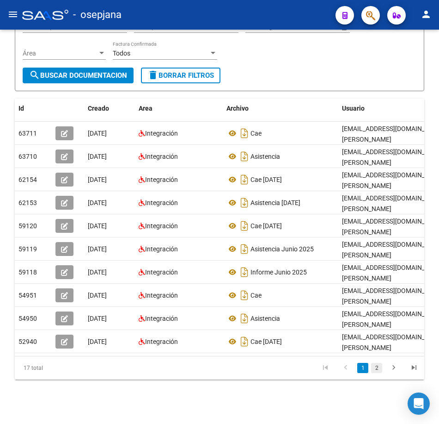
click at [375, 368] on link "2" at bounding box center [376, 368] width 11 height 10
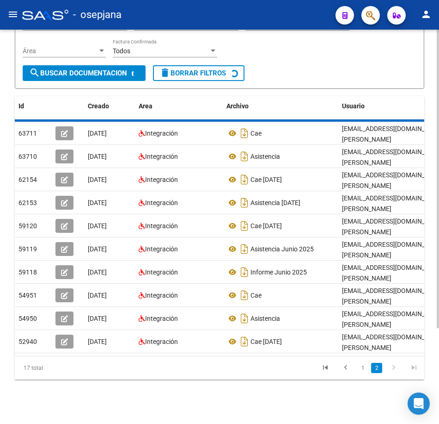
scroll to position [55, 0]
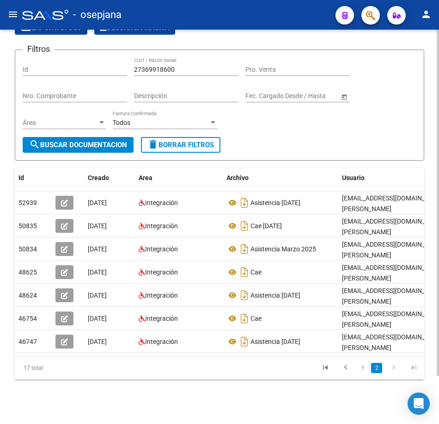
click at [323, 123] on div "Filtros Id 27369918600 CUIT / Razón Social Pto. Venta Nro. Comprobante Descripc…" at bounding box center [220, 97] width 394 height 80
drag, startPoint x: 183, startPoint y: 60, endPoint x: 17, endPoint y: 37, distance: 168.1
click at [19, 37] on app-list-header "PRESTADORES -> Comprobantes - Documentación Respaldatoria cloud_download Export…" at bounding box center [220, 78] width 410 height 163
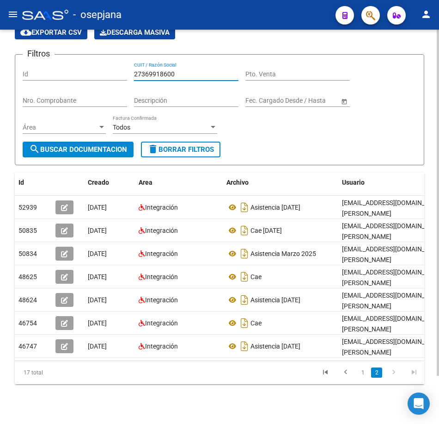
paste input "8305684"
click at [116, 153] on span "search Buscar Documentacion" at bounding box center [78, 149] width 98 height 8
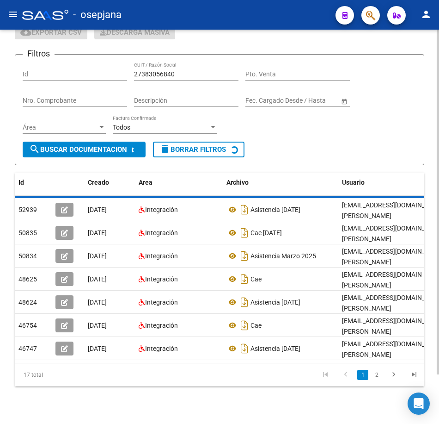
scroll to position [0, 0]
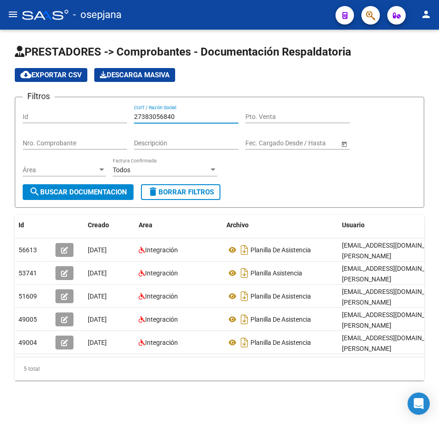
drag, startPoint x: 183, startPoint y: 116, endPoint x: 27, endPoint y: 102, distance: 157.0
click at [29, 104] on form "Filtros Id 27383056840 CUIT / Razón Social Pto. Venta Nro. Comprobante Descripc…" at bounding box center [220, 152] width 410 height 111
paste input "405449663"
click at [123, 192] on span "search Buscar Documentacion" at bounding box center [78, 192] width 98 height 8
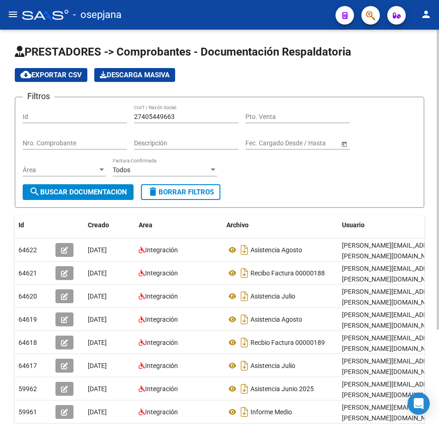
click at [351, 191] on form "Filtros Id 27405449663 CUIT / Razón Social Pto. Venta Nro. Comprobante Descripc…" at bounding box center [220, 152] width 410 height 111
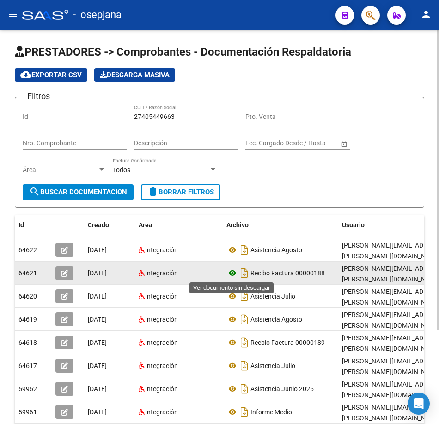
click at [233, 274] on icon at bounding box center [233, 272] width 12 height 11
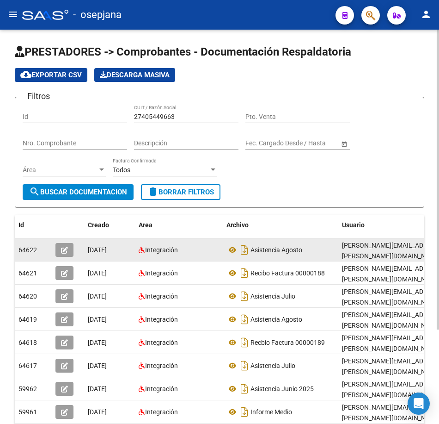
scroll to position [46, 0]
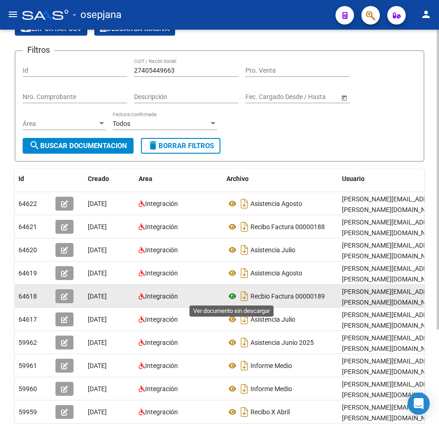
click at [232, 297] on icon at bounding box center [233, 295] width 12 height 11
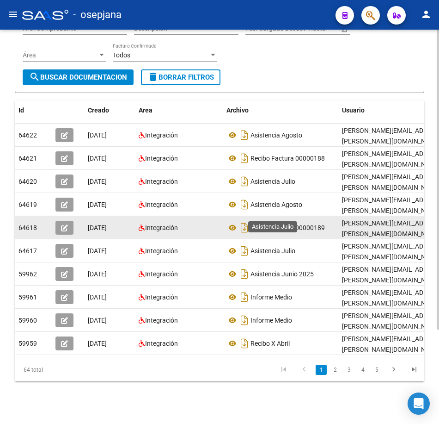
scroll to position [124, 0]
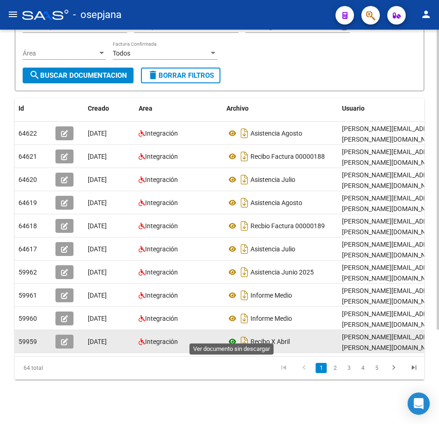
click at [232, 336] on icon at bounding box center [233, 341] width 12 height 11
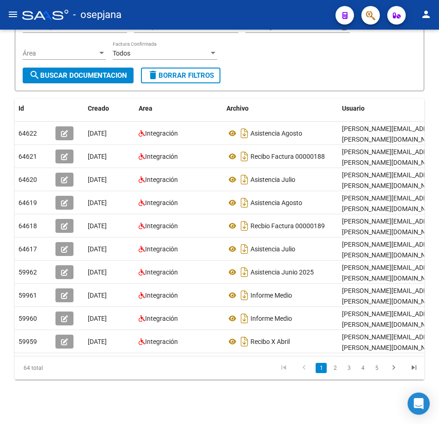
click at [331, 366] on link "2" at bounding box center [335, 368] width 11 height 10
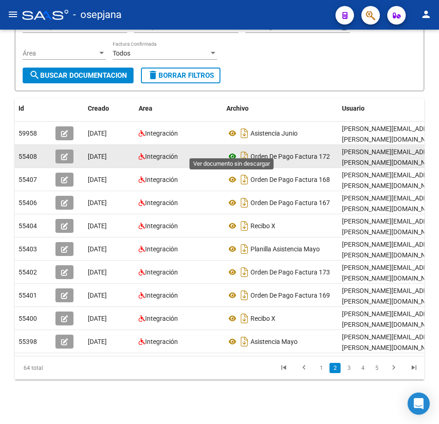
click at [232, 151] on icon at bounding box center [233, 156] width 12 height 11
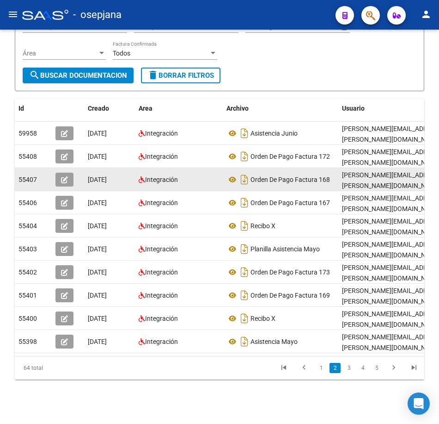
click at [206, 174] on div "Integración" at bounding box center [179, 179] width 80 height 11
click at [231, 174] on icon at bounding box center [233, 179] width 12 height 11
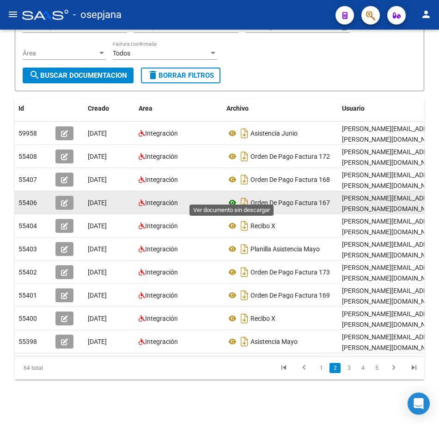
click at [229, 197] on icon at bounding box center [233, 202] width 12 height 11
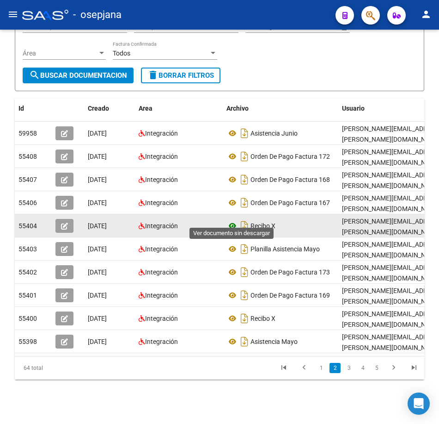
click at [232, 220] on icon at bounding box center [233, 225] width 12 height 11
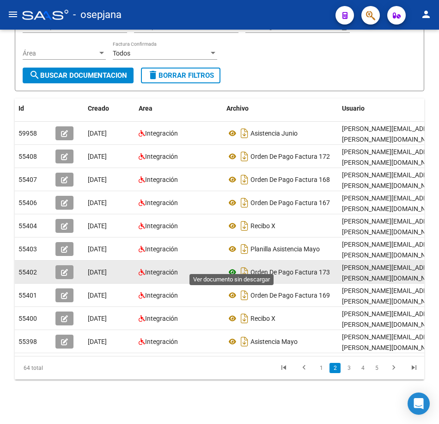
click at [229, 266] on icon at bounding box center [233, 271] width 12 height 11
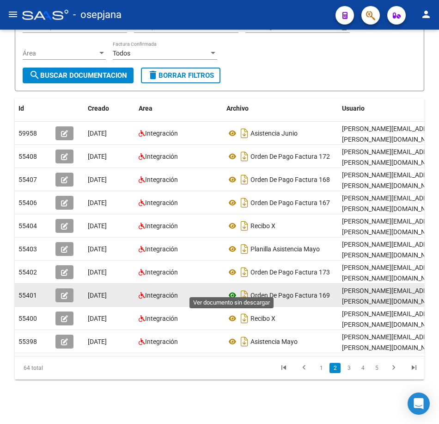
click at [228, 290] on icon at bounding box center [233, 295] width 12 height 11
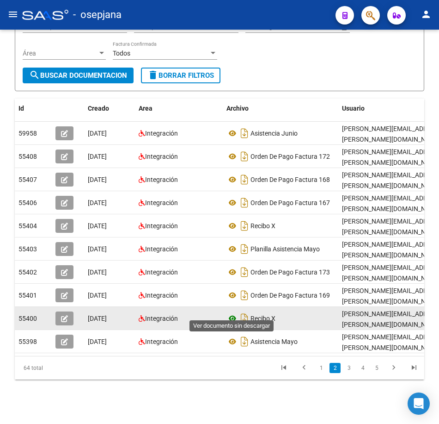
click at [233, 313] on icon at bounding box center [233, 318] width 12 height 11
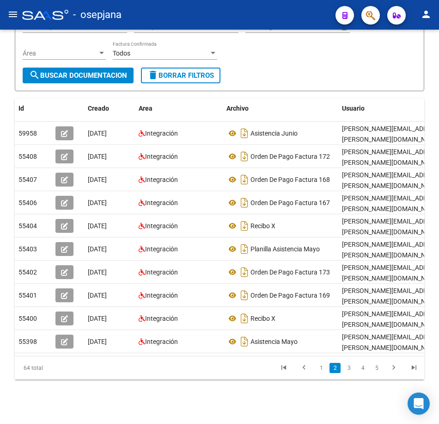
click at [250, 47] on div "Filtros Id 27405449663 CUIT / Razón Social Pto. Venta Nro. Comprobante Descripc…" at bounding box center [220, 28] width 394 height 80
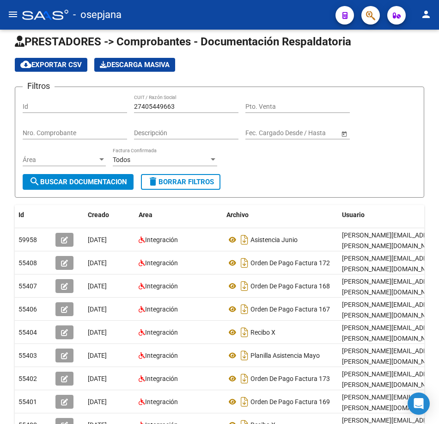
scroll to position [0, 0]
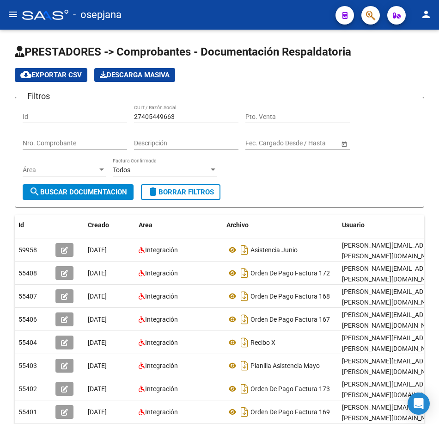
drag, startPoint x: 181, startPoint y: 118, endPoint x: -2, endPoint y: 115, distance: 183.6
click at [0, 115] on html "menu - osepjana person Firma Express Inicio Calendario SSS Instructivos Contact…" at bounding box center [219, 212] width 439 height 424
paste input "13325884"
click at [62, 193] on span "search Buscar Documentacion" at bounding box center [78, 192] width 98 height 8
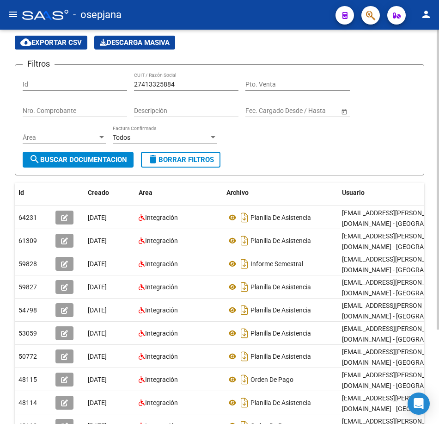
scroll to position [93, 0]
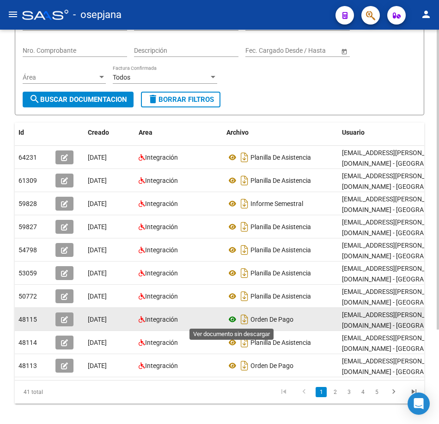
click at [231, 320] on icon at bounding box center [233, 319] width 12 height 11
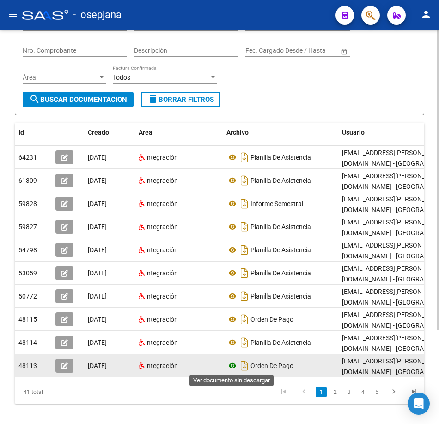
click at [231, 365] on icon at bounding box center [233, 365] width 12 height 11
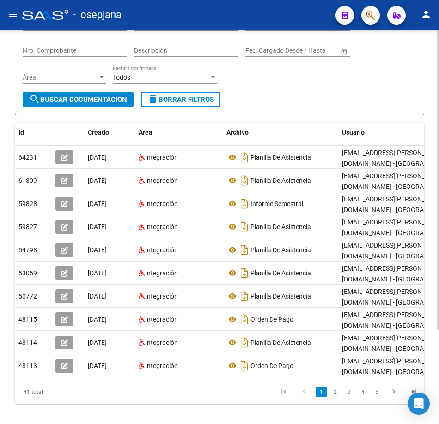
drag, startPoint x: 333, startPoint y: 401, endPoint x: 385, endPoint y: 409, distance: 52.3
click at [333, 397] on link "2" at bounding box center [335, 392] width 11 height 10
click at [283, 100] on form "Filtros Id 27413325884 CUIT / Razón Social Pto. Venta Nro. Comprobante Descripc…" at bounding box center [220, 59] width 410 height 111
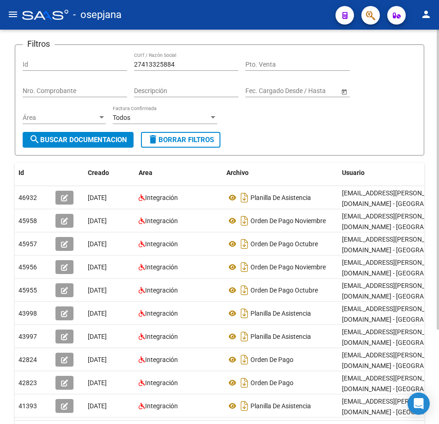
scroll to position [0, 0]
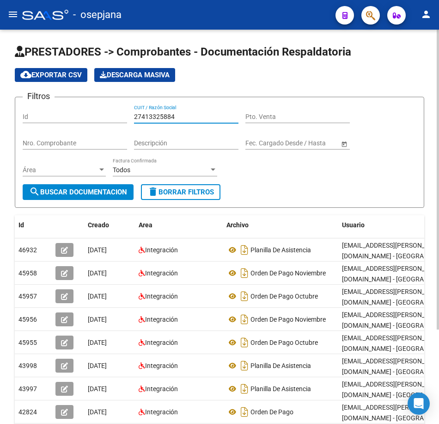
drag, startPoint x: 170, startPoint y: 112, endPoint x: 18, endPoint y: 95, distance: 152.7
click at [19, 95] on app-list-header "PRESTADORES -> Comprobantes - Documentación Respaldatoria cloud_download Export…" at bounding box center [220, 125] width 410 height 163
paste input "5529096"
click at [105, 195] on span "search Buscar Documentacion" at bounding box center [78, 192] width 98 height 8
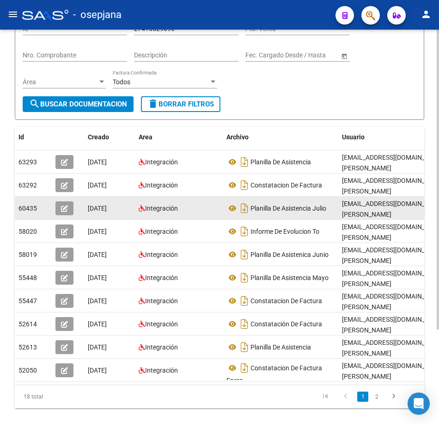
scroll to position [93, 0]
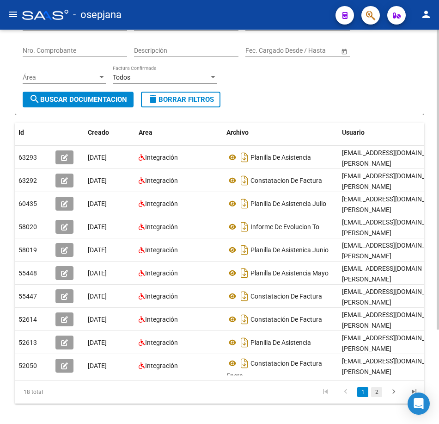
click at [379, 397] on link "2" at bounding box center [376, 392] width 11 height 10
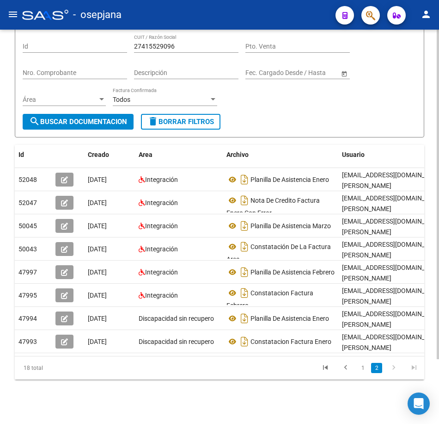
scroll to position [78, 0]
click at [294, 106] on form "Filtros Id 27415529096 CUIT / Razón Social Pto. Venta Nro. Comprobante Descripc…" at bounding box center [220, 81] width 410 height 111
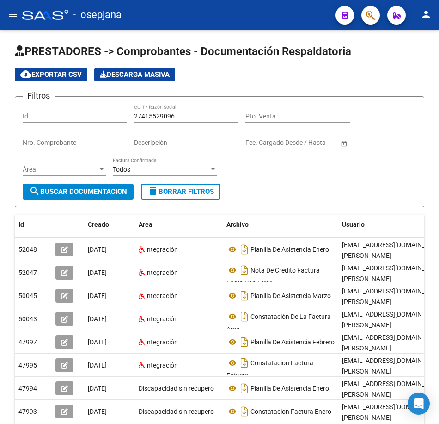
scroll to position [0, 0]
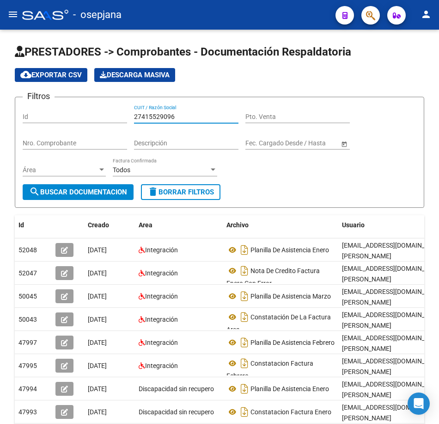
drag, startPoint x: 178, startPoint y: 116, endPoint x: 80, endPoint y: 102, distance: 98.1
click at [80, 102] on form "Filtros Id 27415529096 CUIT / Razón Social Pto. Venta Nro. Comprobante Descripc…" at bounding box center [220, 152] width 410 height 111
paste input "958819132"
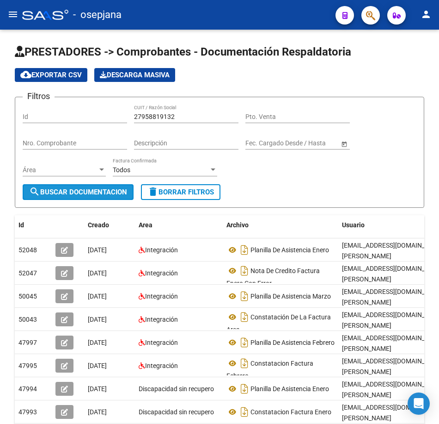
click at [124, 189] on span "search Buscar Documentacion" at bounding box center [78, 192] width 98 height 8
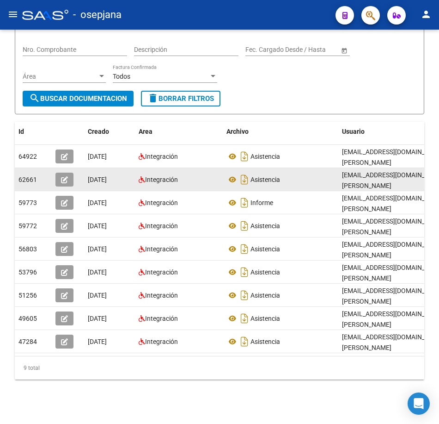
scroll to position [101, 0]
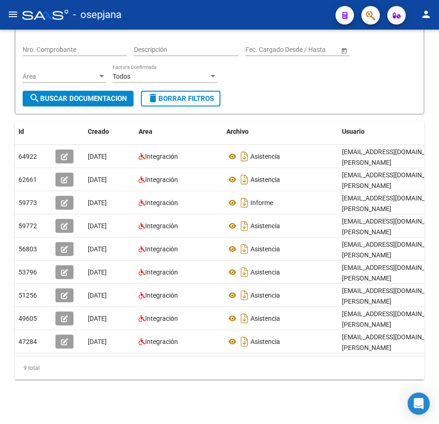
click at [242, 81] on div "Filtros Id 27958819132 CUIT / Razón Social Pto. Venta Nro. Comprobante Descripc…" at bounding box center [220, 51] width 394 height 80
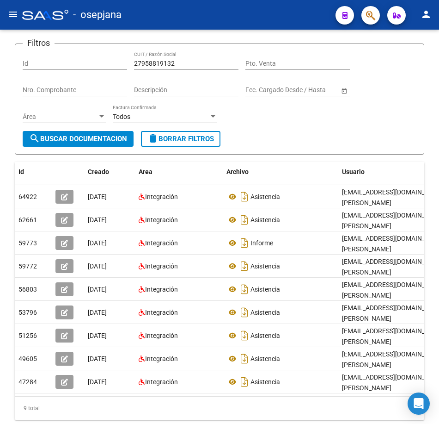
scroll to position [0, 0]
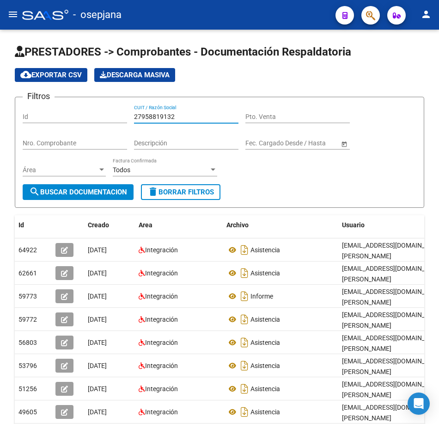
drag, startPoint x: 106, startPoint y: 105, endPoint x: 42, endPoint y: 100, distance: 64.5
click at [42, 105] on div "Filtros Id 27958819132 CUIT / Razón Social Pto. Venta Nro. Comprobante Descripc…" at bounding box center [220, 145] width 394 height 80
paste input "30712824200"
type input "30712824200"
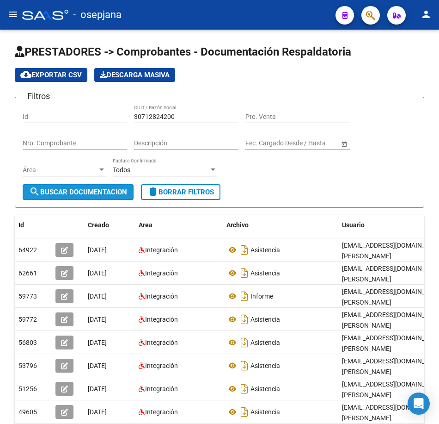
click at [74, 192] on span "search Buscar Documentacion" at bounding box center [78, 192] width 98 height 8
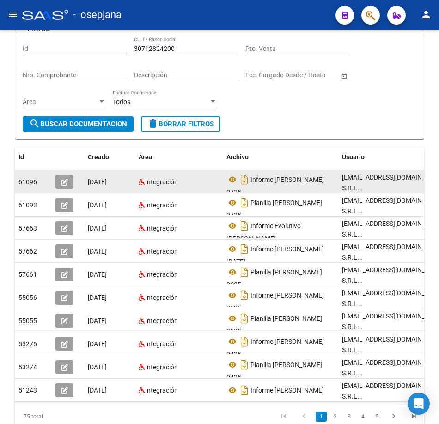
scroll to position [93, 0]
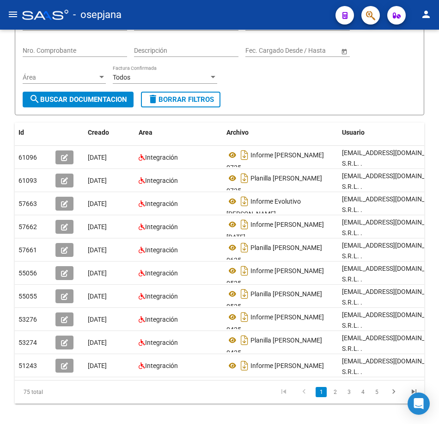
click at [334, 397] on link "2" at bounding box center [335, 392] width 11 height 10
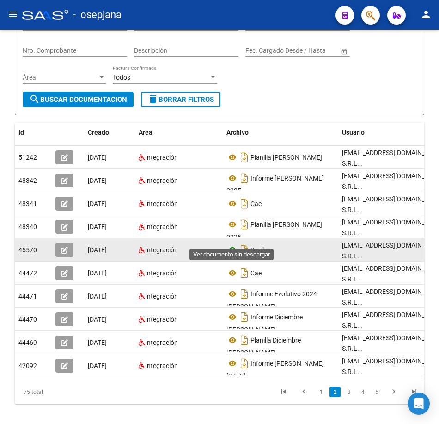
click at [231, 244] on icon at bounding box center [233, 249] width 12 height 11
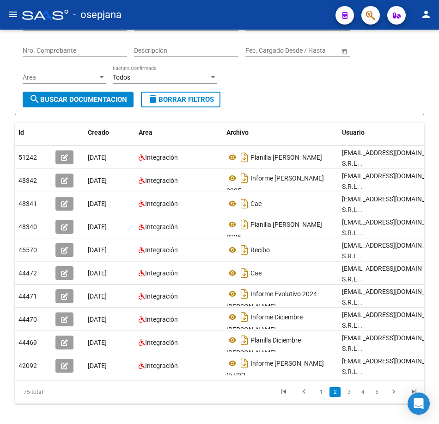
click at [352, 387] on link "3" at bounding box center [349, 392] width 11 height 10
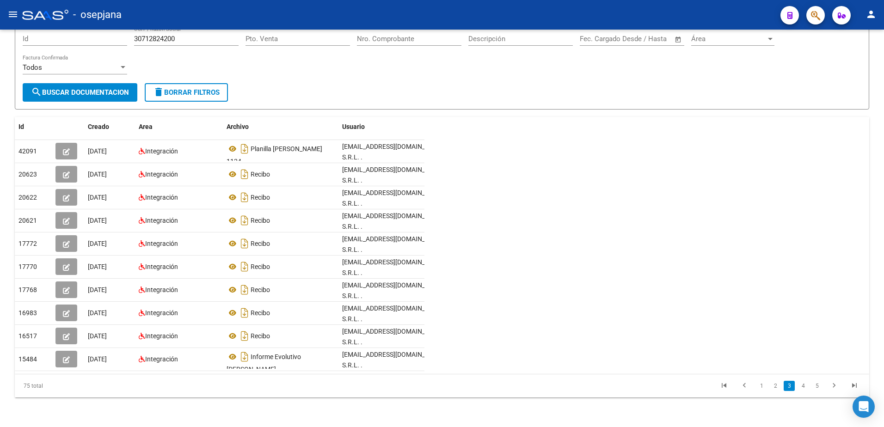
scroll to position [58, 0]
